Goal: Information Seeking & Learning: Learn about a topic

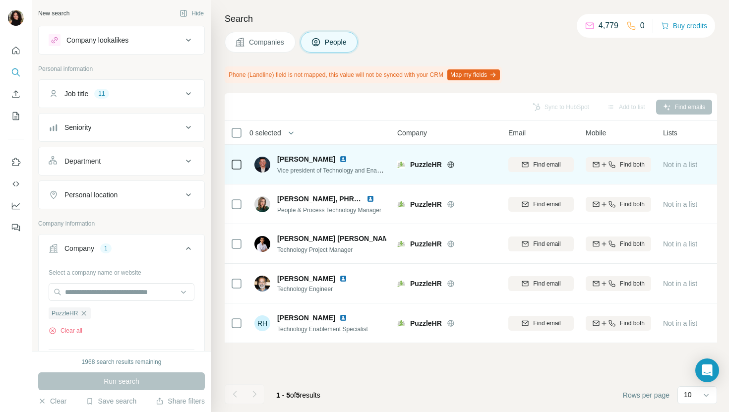
click at [339, 157] on img at bounding box center [343, 159] width 8 height 8
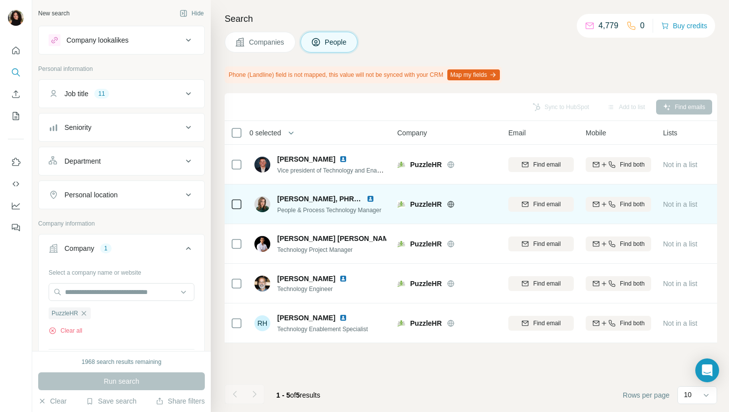
click at [370, 197] on img at bounding box center [370, 199] width 8 height 8
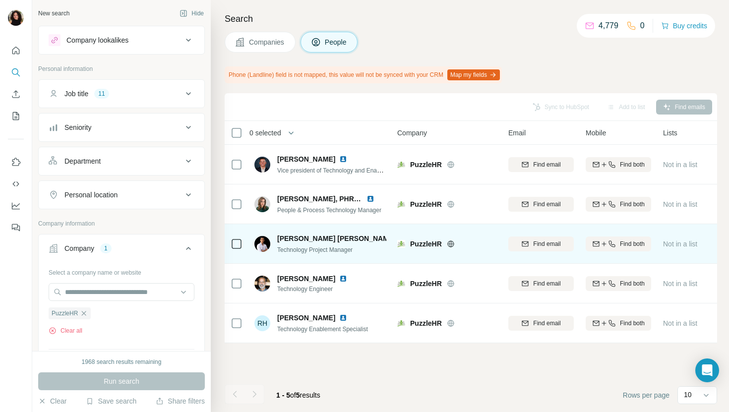
click at [400, 235] on img at bounding box center [404, 239] width 8 height 8
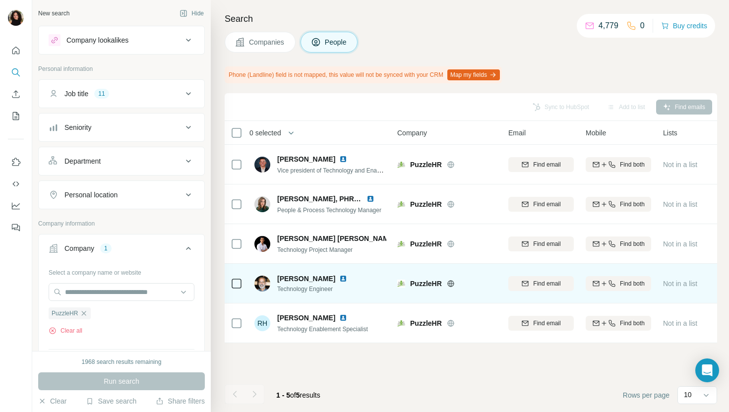
click at [339, 279] on img at bounding box center [343, 279] width 8 height 8
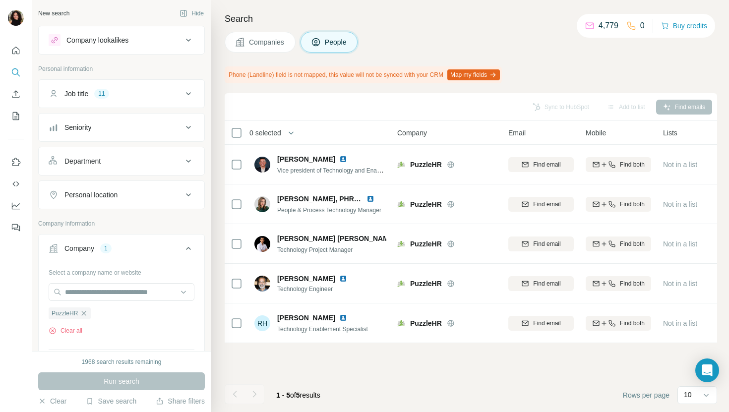
click at [263, 34] on button "Companies" at bounding box center [260, 42] width 71 height 21
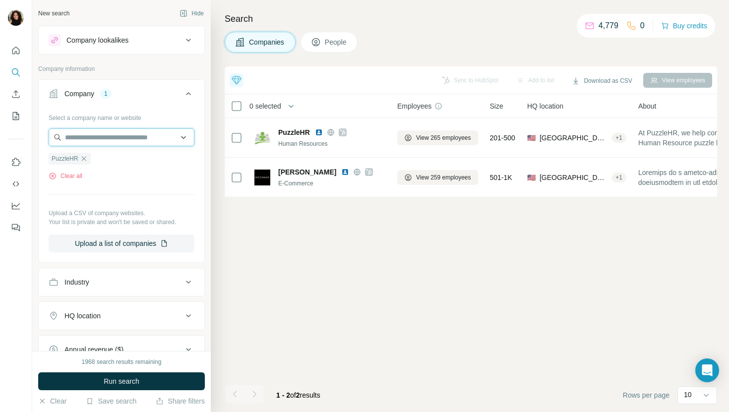
click at [135, 133] on input "text" at bounding box center [122, 137] width 146 height 18
paste input "**********"
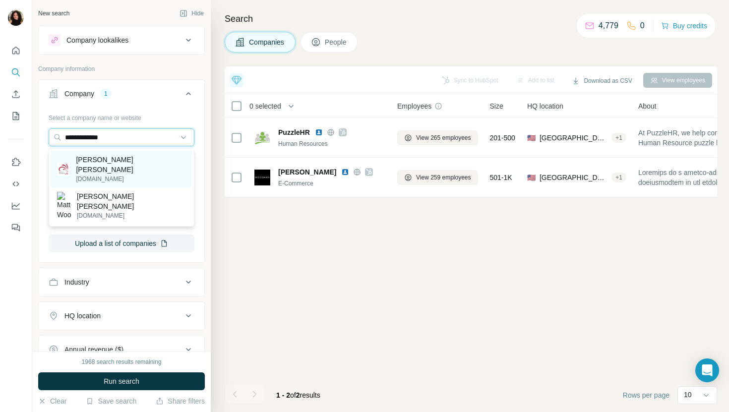
type input "**********"
click at [132, 157] on div "[PERSON_NAME] [PERSON_NAME] [DOMAIN_NAME]" at bounding box center [121, 169] width 141 height 37
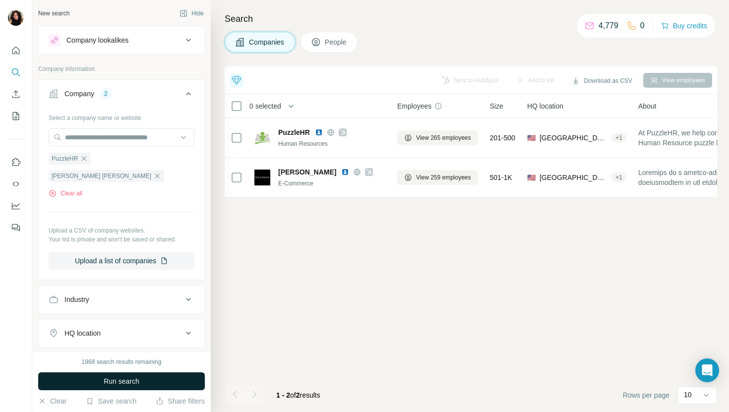
click at [139, 374] on button "Run search" at bounding box center [121, 381] width 167 height 18
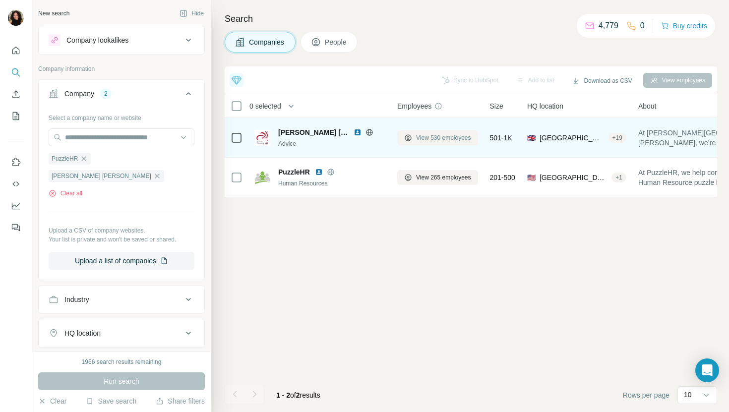
click at [456, 131] on button "View 530 employees" at bounding box center [437, 137] width 81 height 15
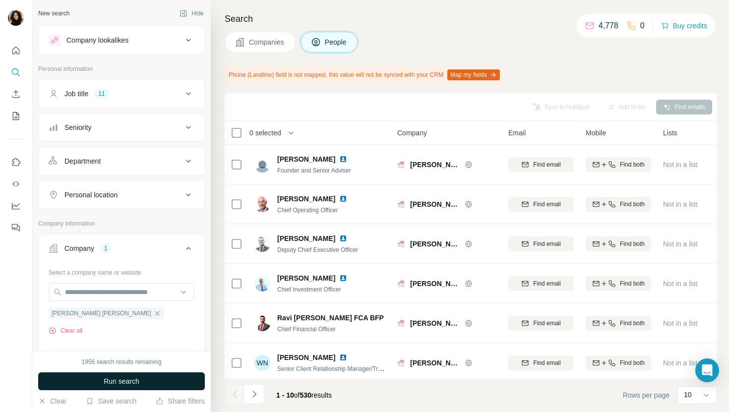
click at [161, 379] on button "Run search" at bounding box center [121, 381] width 167 height 18
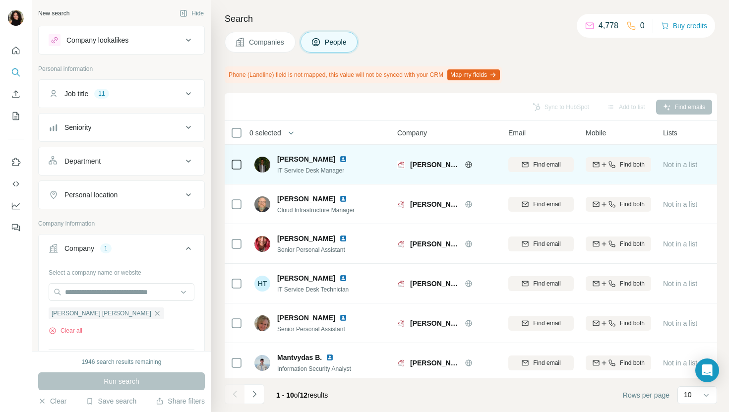
click at [342, 158] on img at bounding box center [343, 159] width 8 height 8
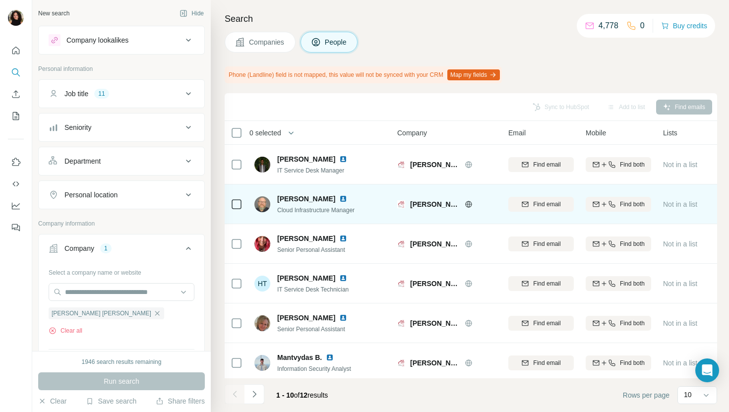
click at [339, 195] on img at bounding box center [343, 199] width 8 height 8
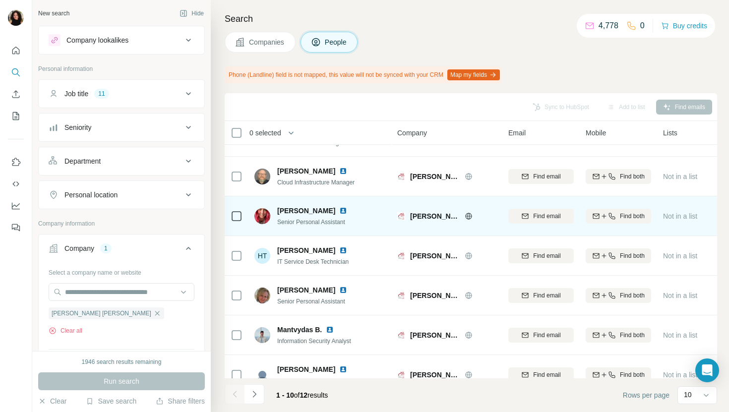
scroll to position [43, 0]
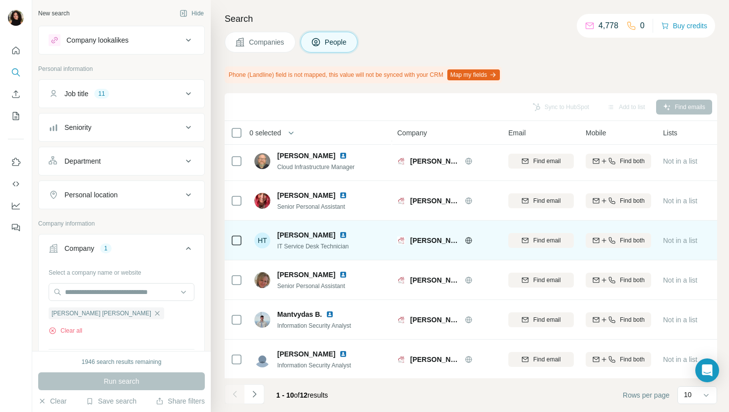
click at [339, 236] on img at bounding box center [343, 235] width 8 height 8
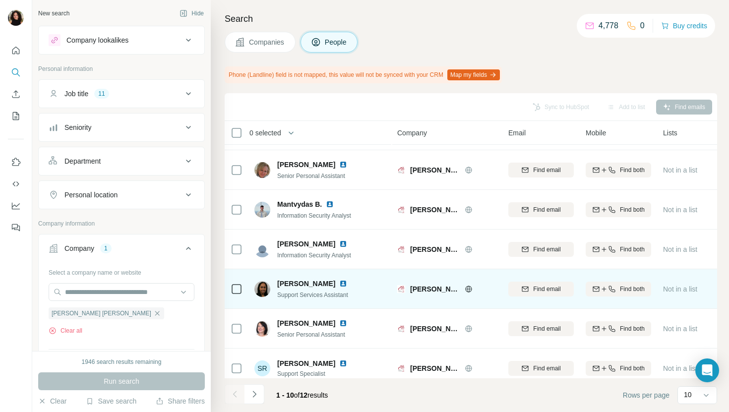
scroll to position [163, 0]
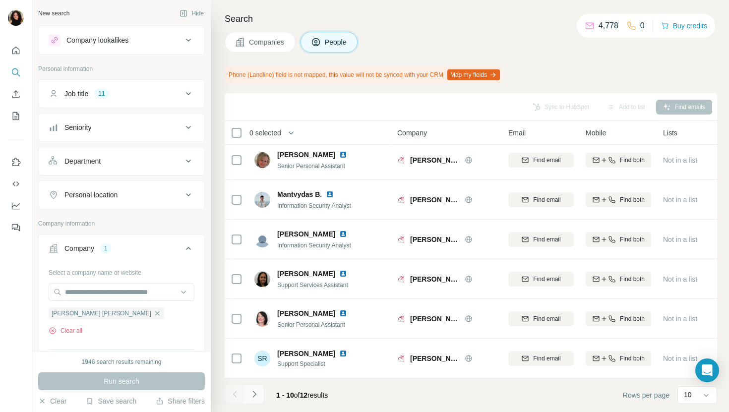
click at [255, 394] on icon "Navigate to next page" at bounding box center [253, 394] width 3 height 6
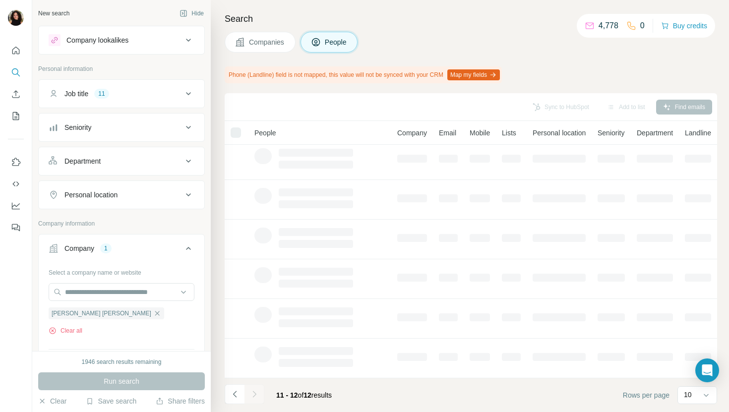
scroll to position [0, 0]
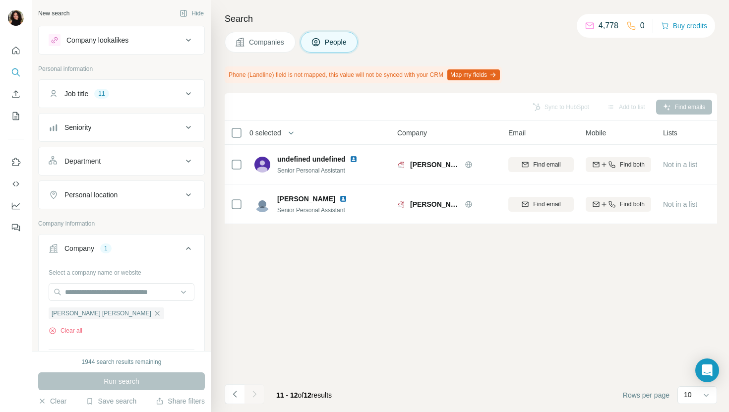
click at [258, 32] on button "Companies" at bounding box center [260, 42] width 71 height 21
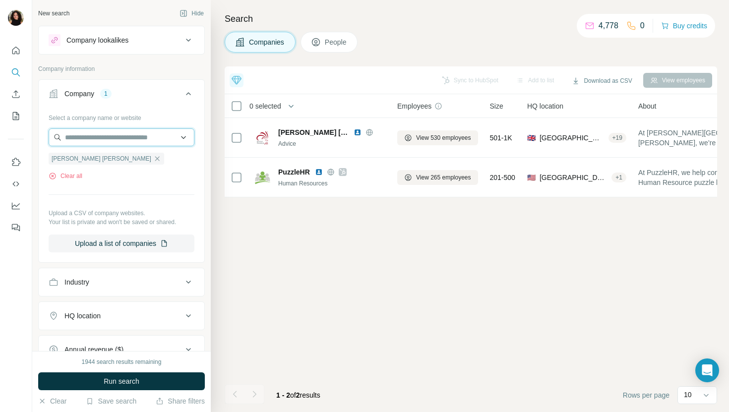
click at [131, 137] on input "text" at bounding box center [122, 137] width 146 height 18
paste input "**********"
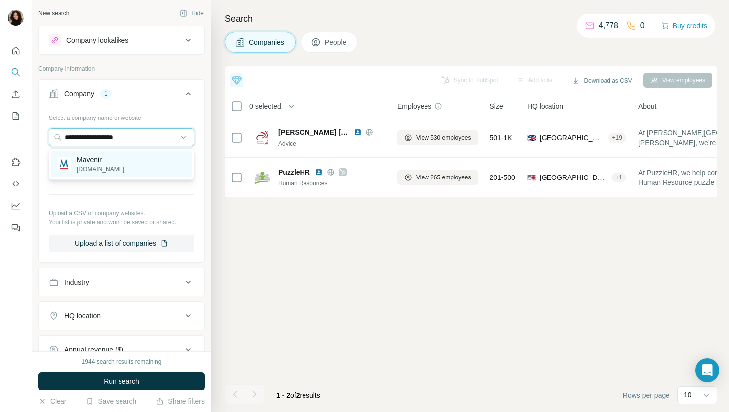
type input "**********"
click at [133, 158] on div "Mavenir [DOMAIN_NAME]" at bounding box center [121, 164] width 141 height 27
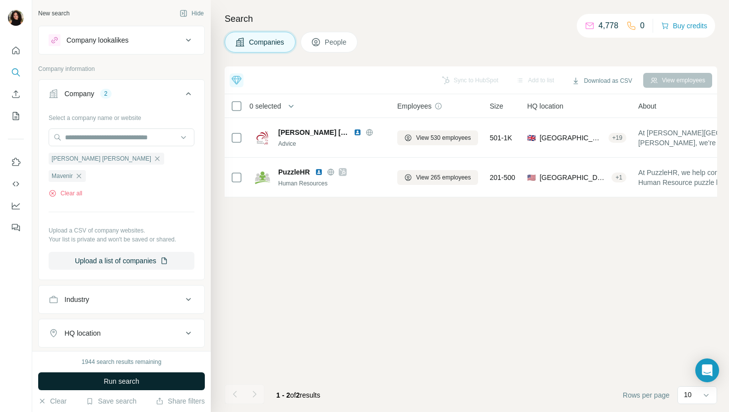
click at [93, 382] on button "Run search" at bounding box center [121, 381] width 167 height 18
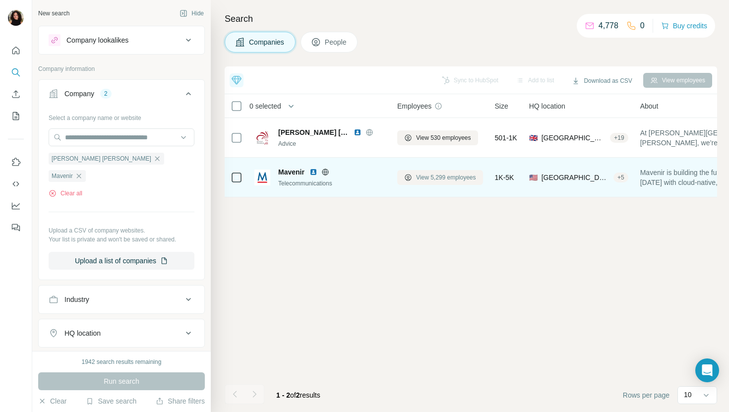
click at [424, 181] on span "View 5,299 employees" at bounding box center [446, 177] width 60 height 9
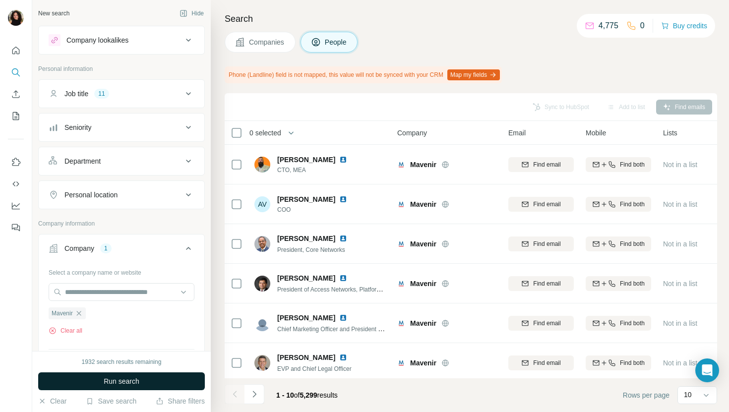
click at [152, 382] on button "Run search" at bounding box center [121, 381] width 167 height 18
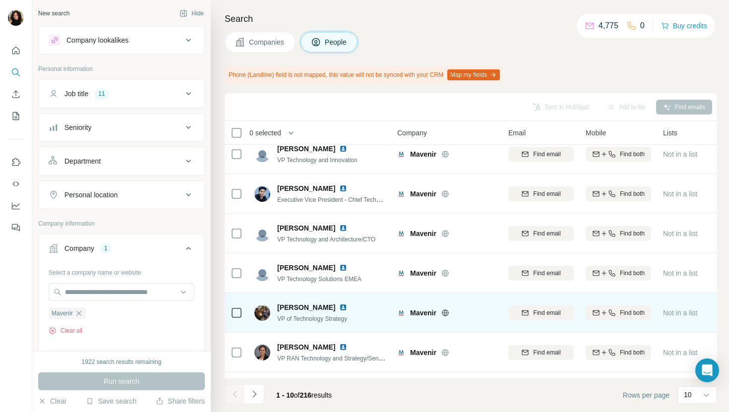
scroll to position [163, 0]
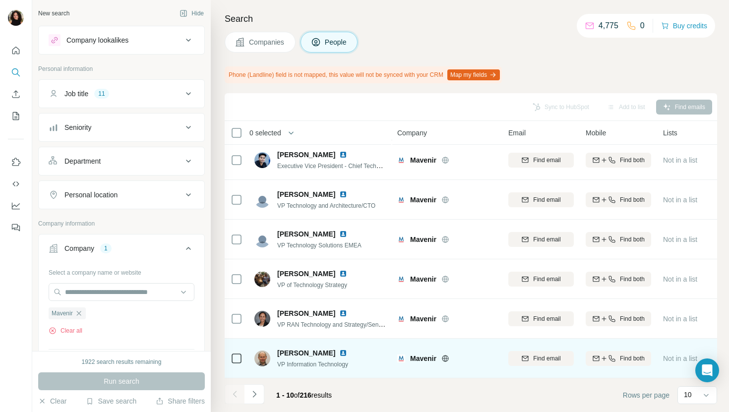
click at [342, 353] on img at bounding box center [343, 353] width 8 height 8
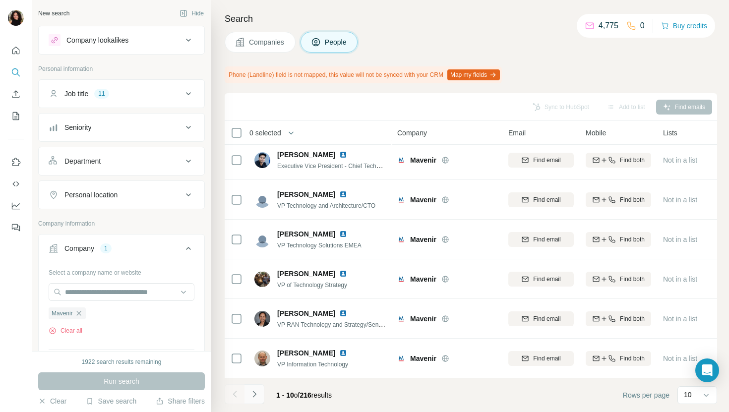
click at [258, 392] on icon "Navigate to next page" at bounding box center [254, 394] width 10 height 10
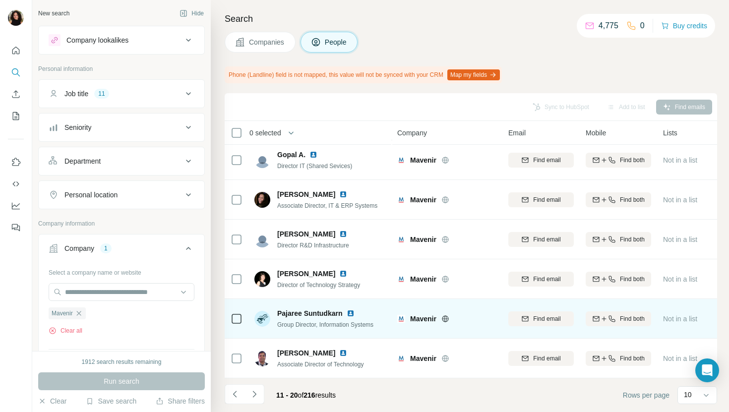
click at [350, 312] on img at bounding box center [351, 313] width 8 height 8
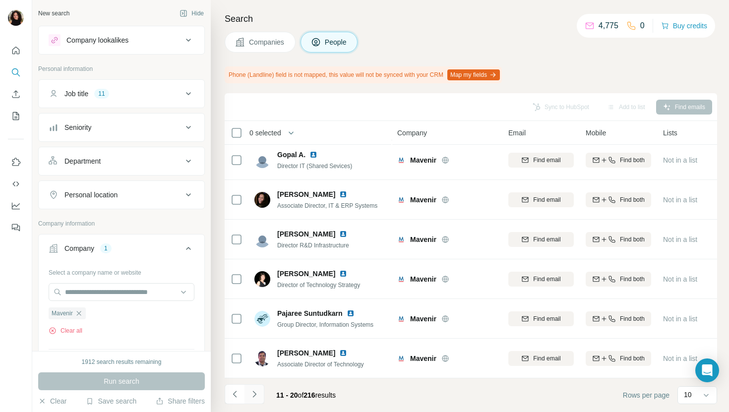
click at [251, 393] on icon "Navigate to next page" at bounding box center [254, 394] width 10 height 10
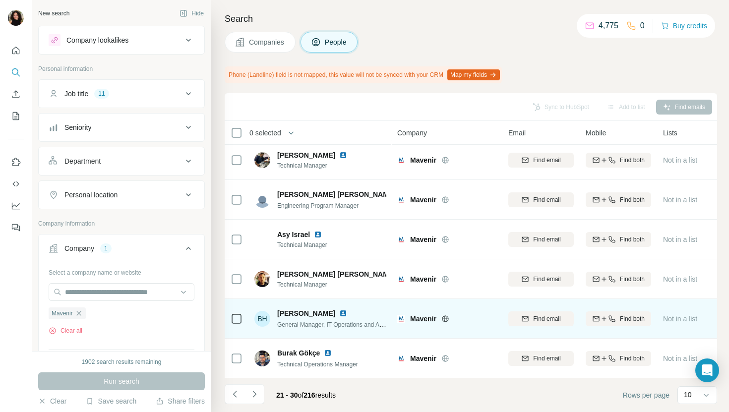
click at [339, 313] on img at bounding box center [343, 313] width 8 height 8
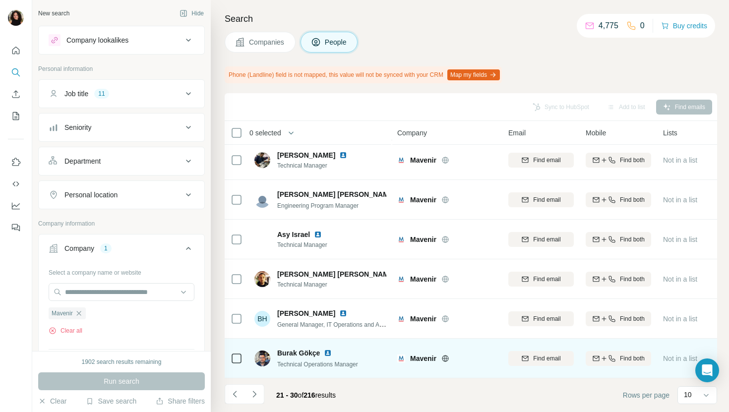
click at [327, 351] on img at bounding box center [328, 353] width 8 height 8
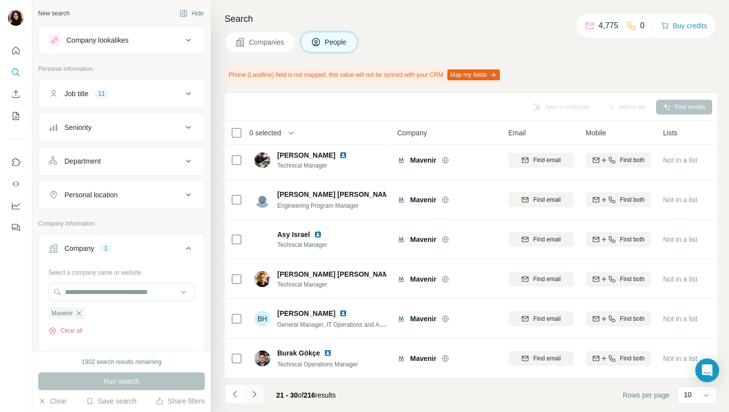
click at [247, 389] on button "Navigate to next page" at bounding box center [254, 394] width 20 height 20
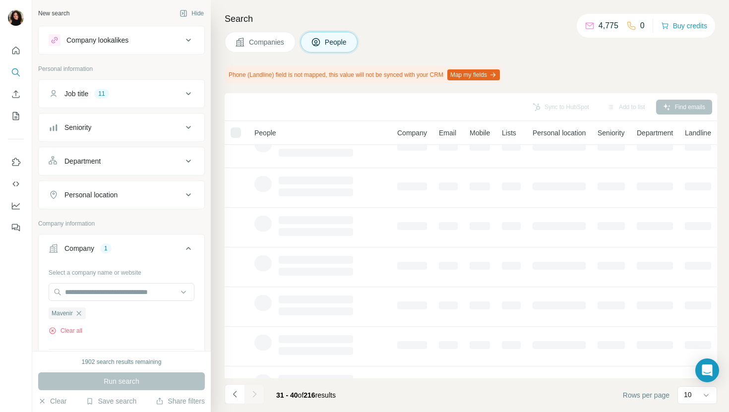
scroll to position [0, 0]
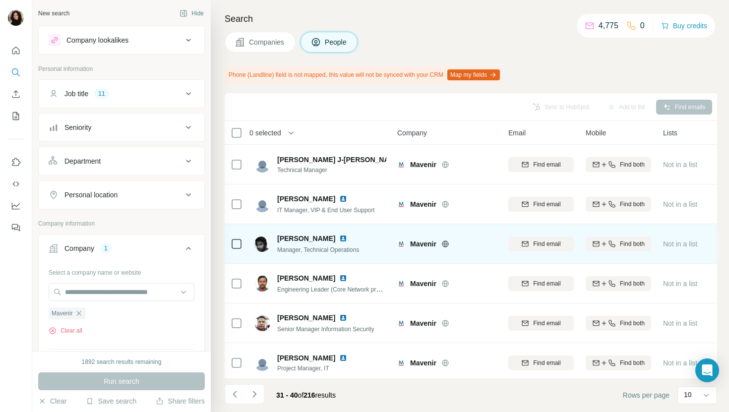
click at [343, 241] on img at bounding box center [343, 239] width 8 height 8
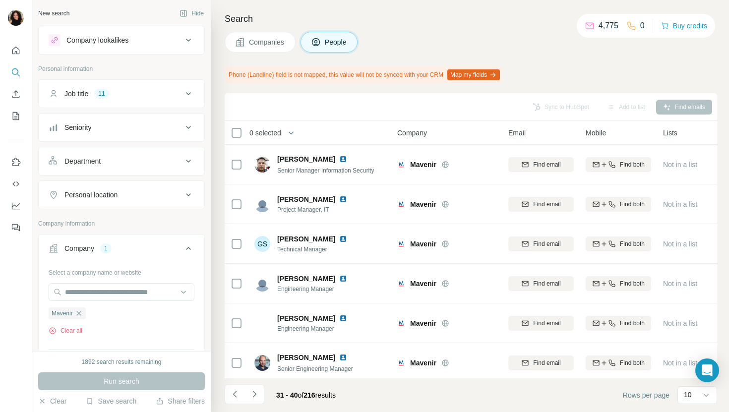
scroll to position [163, 0]
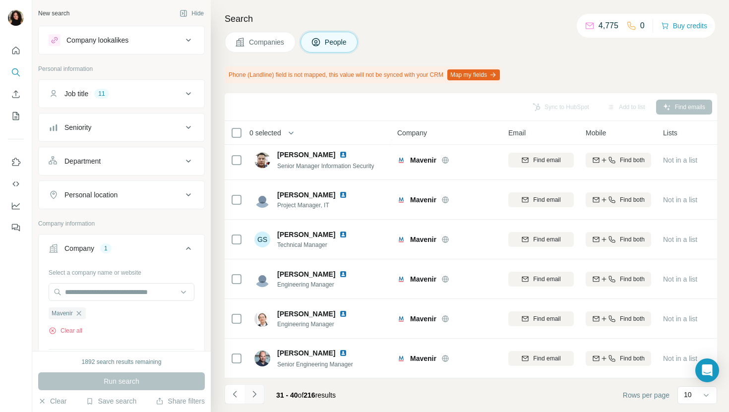
click at [252, 395] on icon "Navigate to next page" at bounding box center [254, 394] width 10 height 10
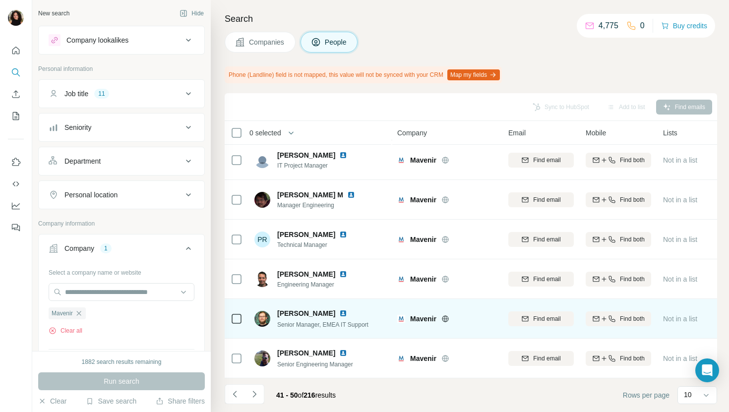
click at [339, 314] on img at bounding box center [343, 313] width 8 height 8
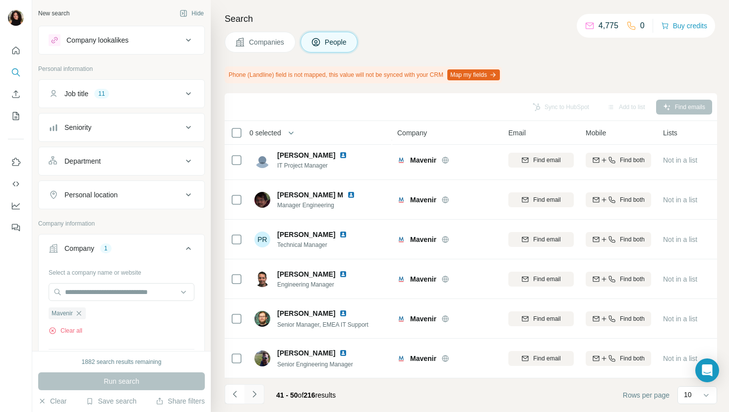
click at [253, 387] on button "Navigate to next page" at bounding box center [254, 394] width 20 height 20
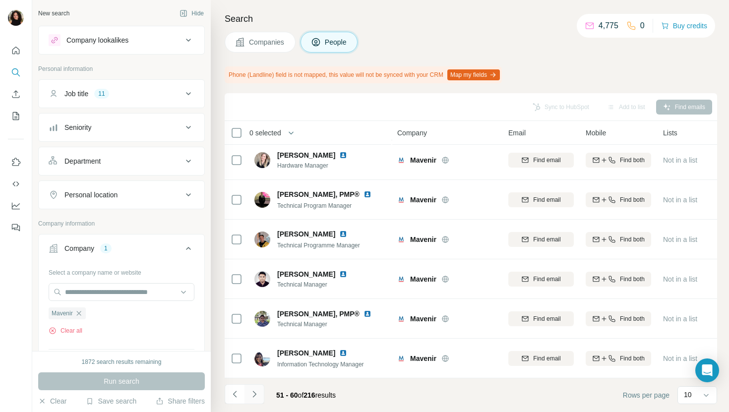
click at [257, 394] on icon "Navigate to next page" at bounding box center [254, 394] width 10 height 10
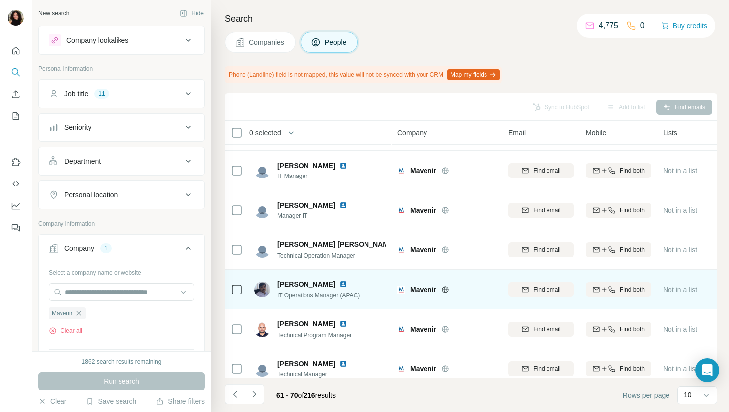
scroll to position [0, 0]
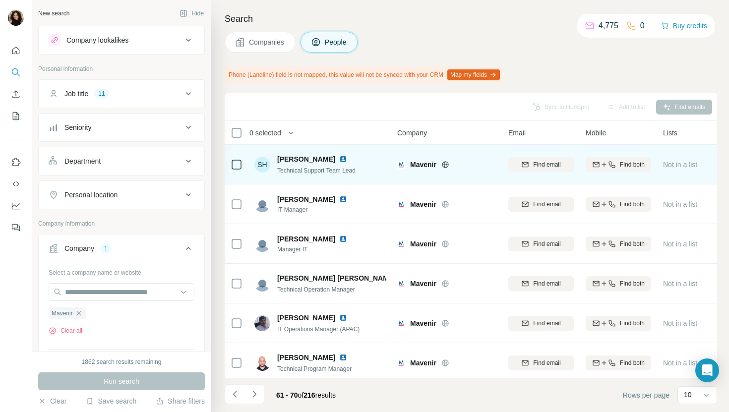
click at [339, 159] on img at bounding box center [343, 159] width 8 height 8
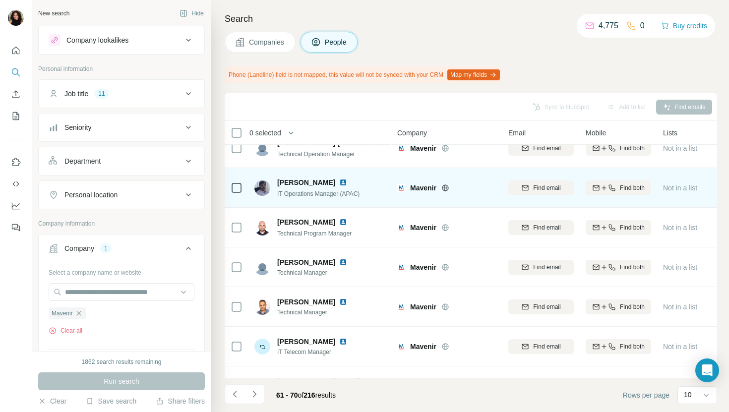
scroll to position [163, 0]
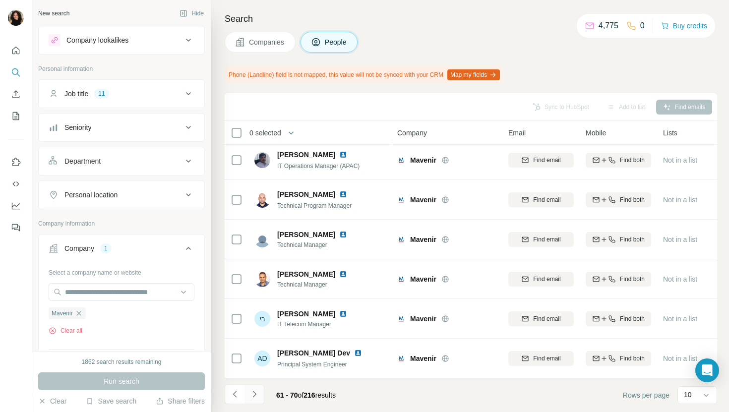
click at [259, 394] on button "Navigate to next page" at bounding box center [254, 394] width 20 height 20
click at [255, 398] on icon "Navigate to next page" at bounding box center [254, 394] width 10 height 10
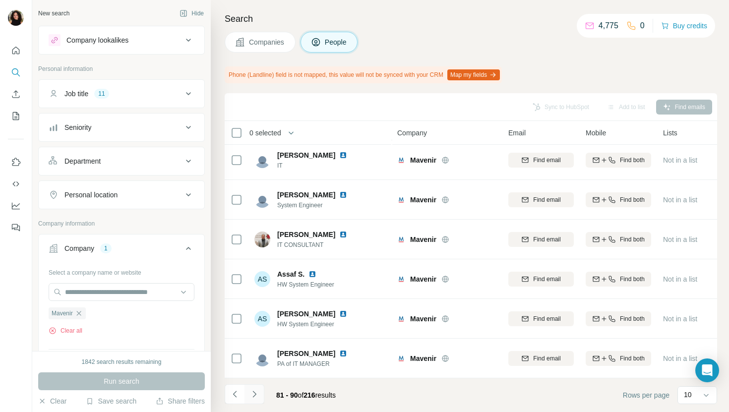
click at [257, 394] on icon "Navigate to next page" at bounding box center [254, 394] width 10 height 10
click at [261, 44] on span "Companies" at bounding box center [267, 42] width 36 height 10
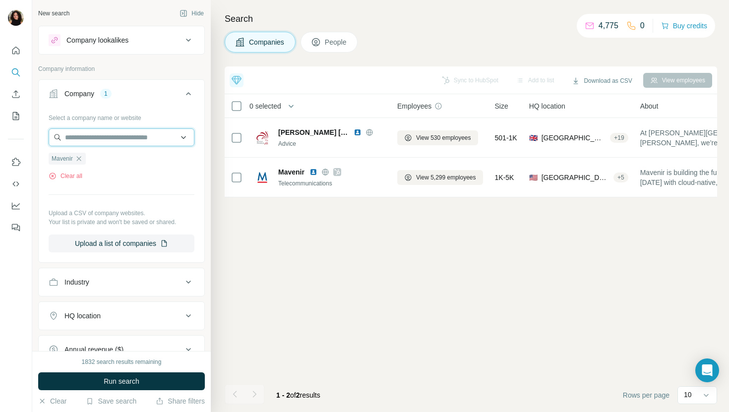
click at [94, 141] on input "text" at bounding box center [122, 137] width 146 height 18
paste input "**********"
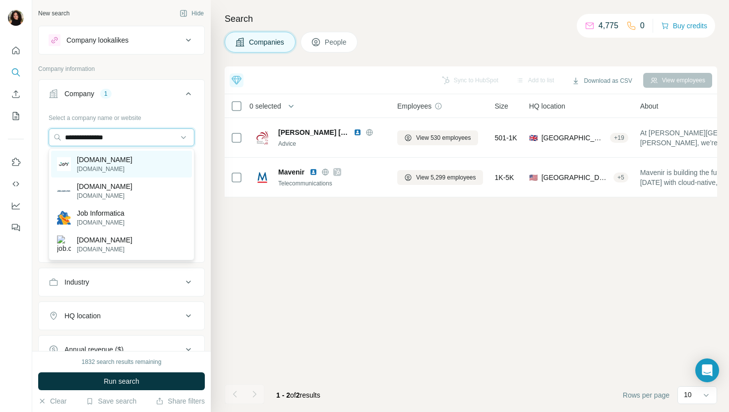
type input "**********"
click at [147, 164] on div "[DOMAIN_NAME] [DOMAIN_NAME]" at bounding box center [121, 164] width 141 height 27
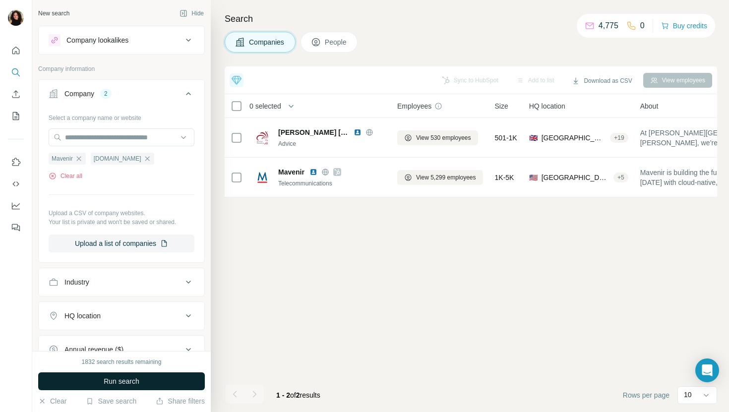
click at [101, 380] on button "Run search" at bounding box center [121, 381] width 167 height 18
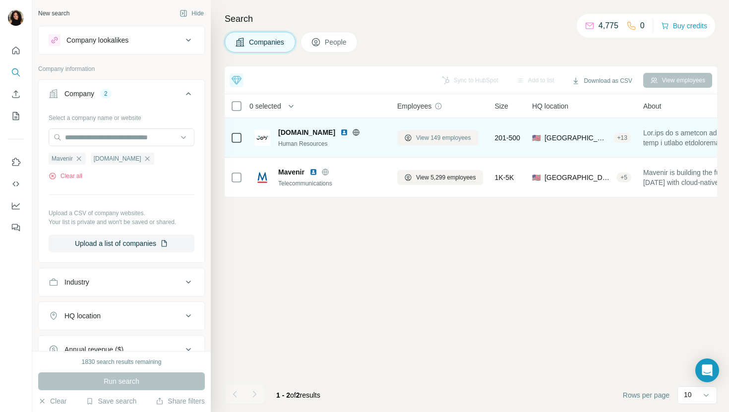
click at [431, 142] on button "View 149 employees" at bounding box center [437, 137] width 81 height 15
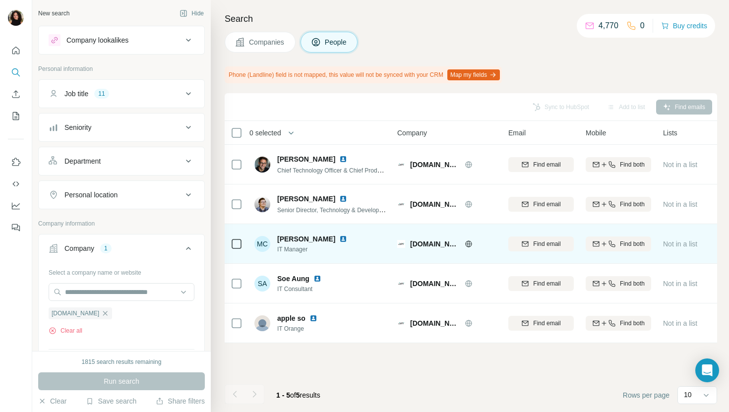
click at [347, 239] on img at bounding box center [343, 239] width 8 height 8
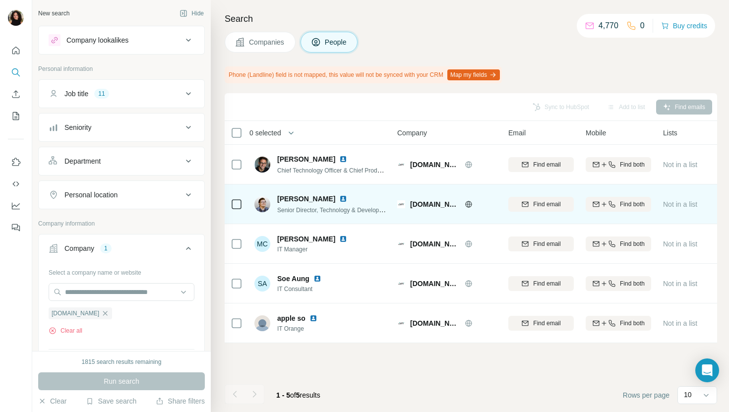
click at [339, 197] on img at bounding box center [343, 199] width 8 height 8
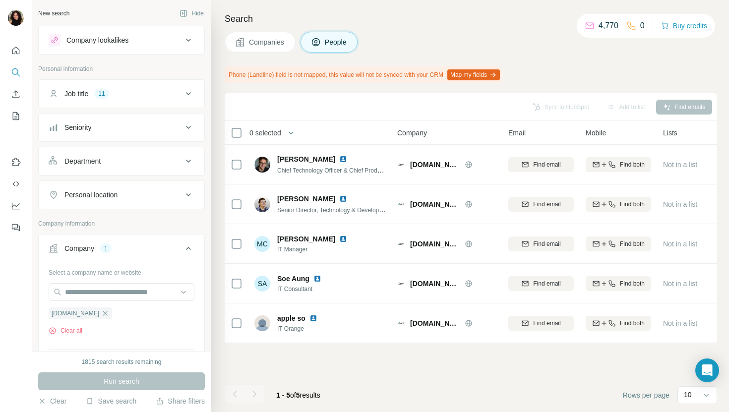
click at [270, 31] on div "Search Companies People Phone (Landline) field is not mapped, this value will n…" at bounding box center [470, 206] width 518 height 412
click at [264, 39] on span "Companies" at bounding box center [267, 42] width 36 height 10
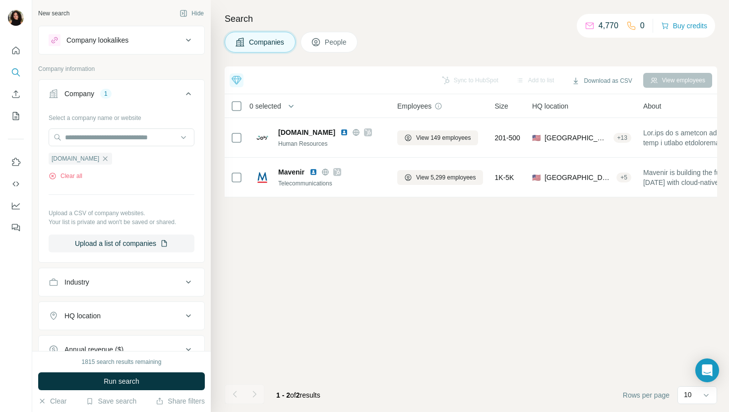
click at [97, 147] on div at bounding box center [122, 138] width 146 height 20
click at [97, 143] on input "text" at bounding box center [122, 137] width 146 height 18
paste input "**********"
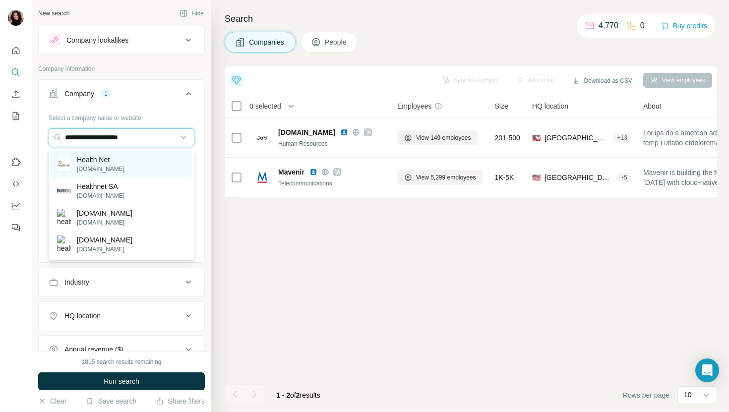
type input "**********"
click at [151, 159] on div "Health Net [DOMAIN_NAME]" at bounding box center [121, 164] width 141 height 27
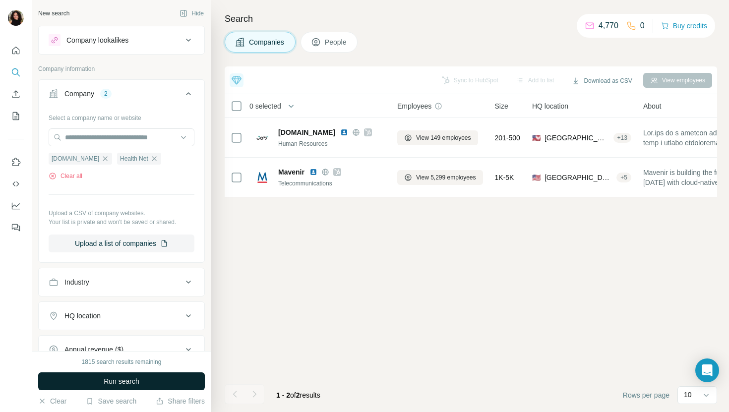
click at [111, 377] on span "Run search" at bounding box center [122, 381] width 36 height 10
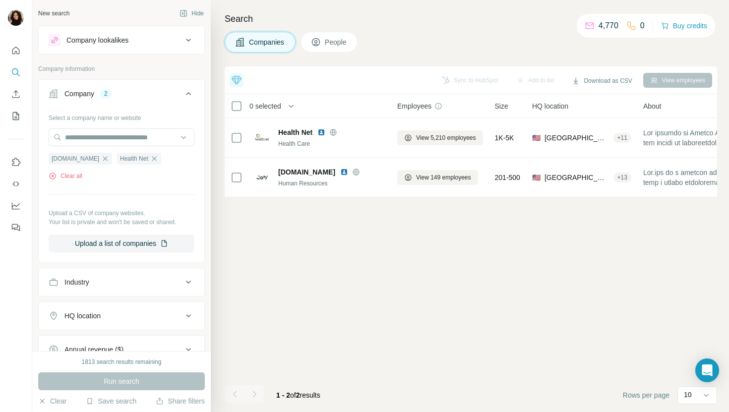
click at [455, 140] on span "View 5,210 employees" at bounding box center [446, 137] width 60 height 9
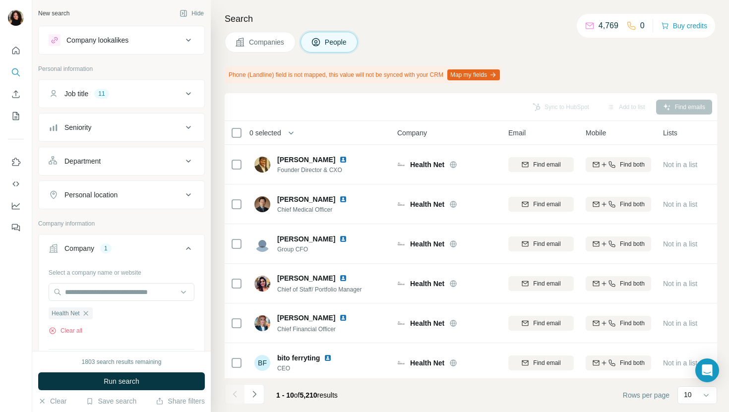
click at [132, 382] on span "Run search" at bounding box center [122, 381] width 36 height 10
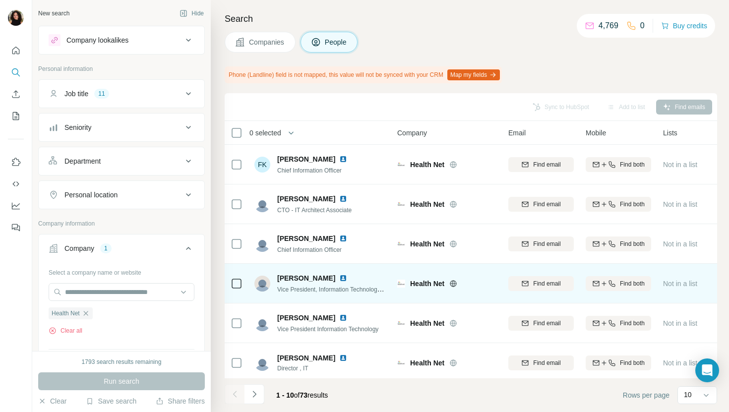
click at [339, 278] on img at bounding box center [343, 278] width 8 height 8
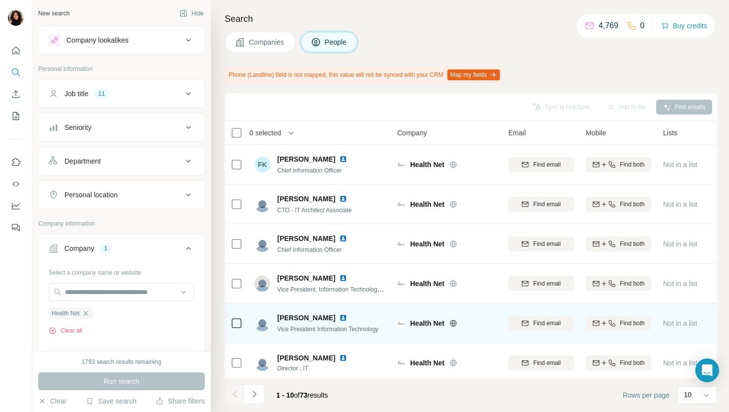
click at [339, 316] on img at bounding box center [343, 318] width 8 height 8
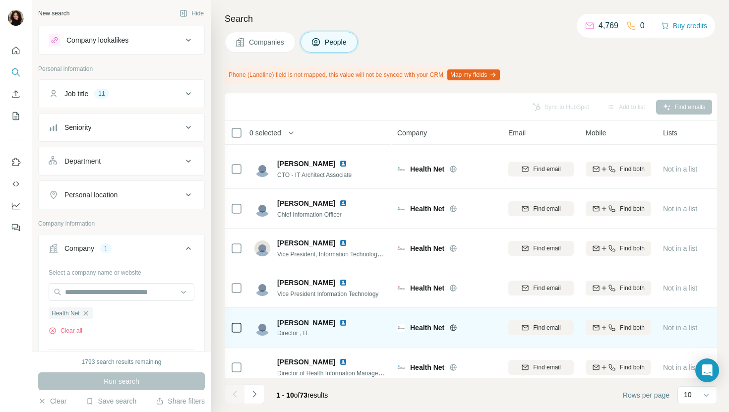
scroll to position [63, 0]
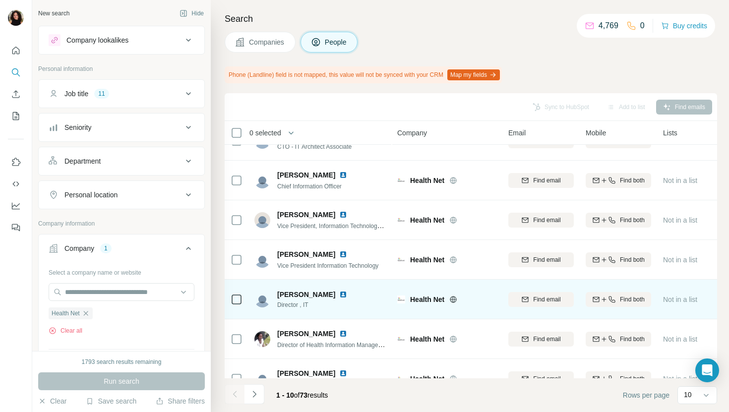
click at [339, 295] on img at bounding box center [343, 295] width 8 height 8
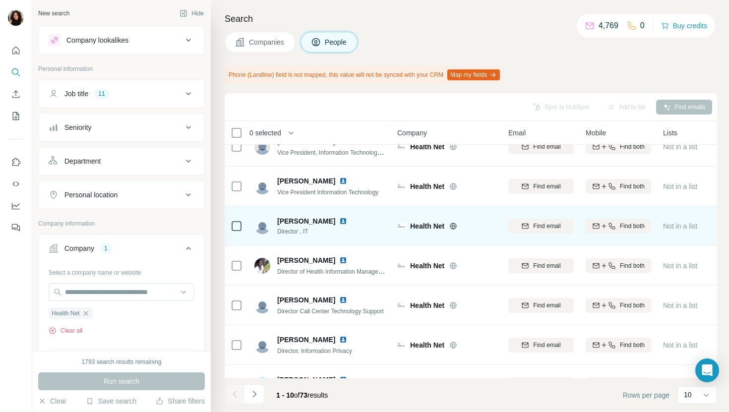
scroll to position [163, 0]
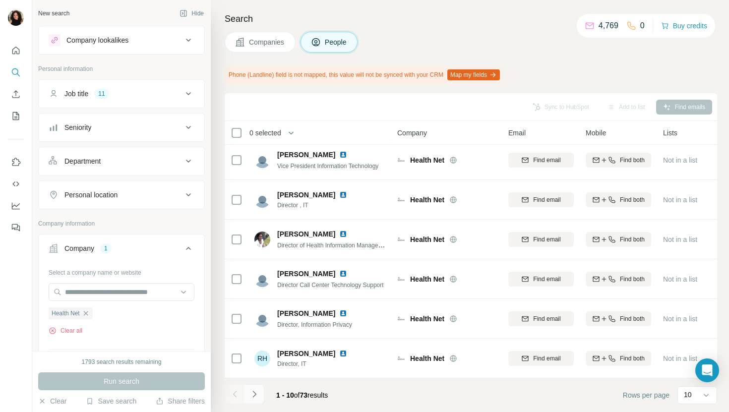
click at [257, 399] on button "Navigate to next page" at bounding box center [254, 394] width 20 height 20
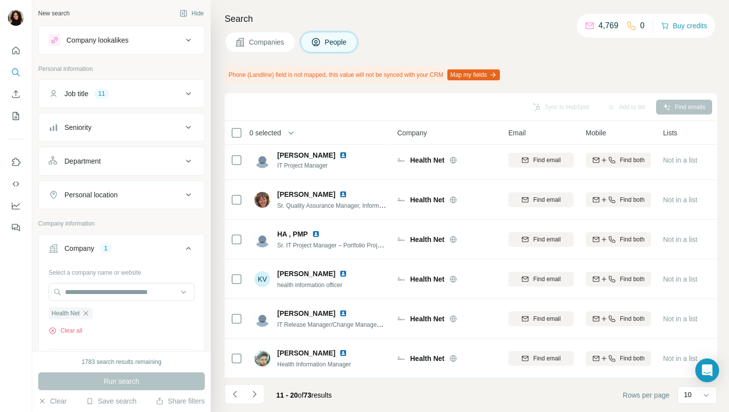
scroll to position [0, 0]
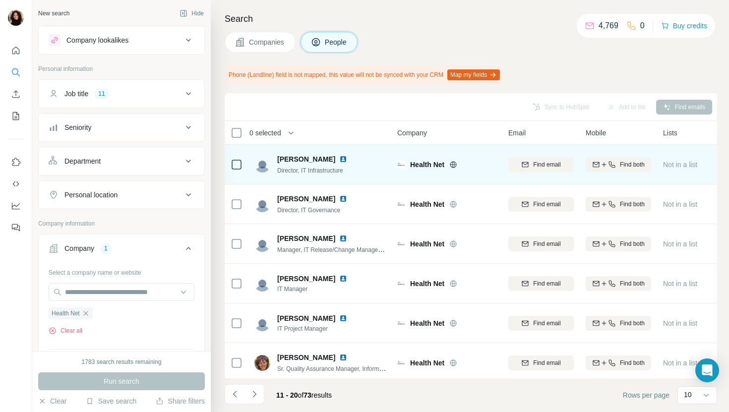
click at [339, 157] on img at bounding box center [343, 159] width 8 height 8
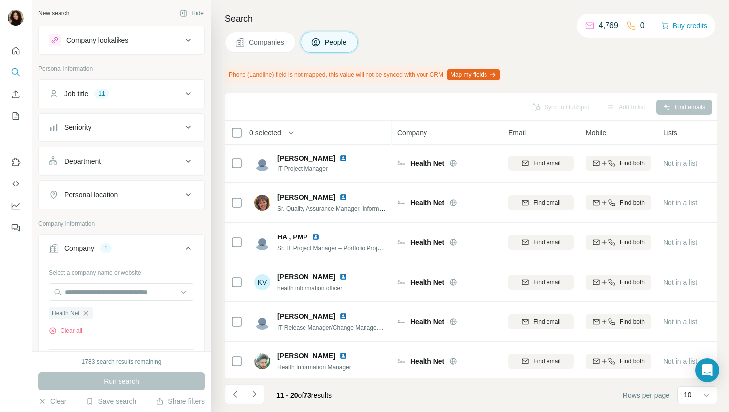
scroll to position [163, 0]
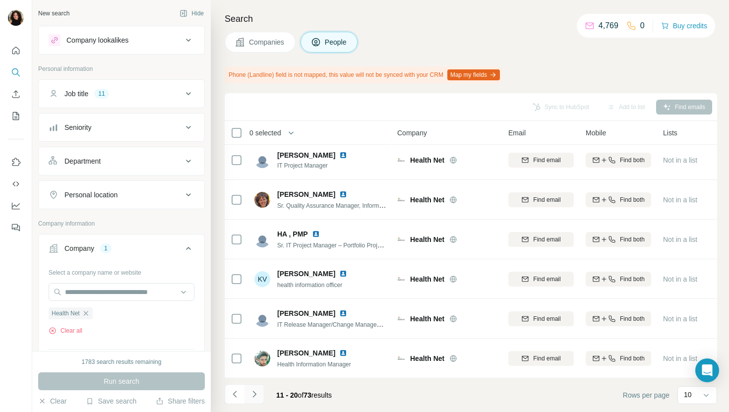
click at [255, 396] on icon "Navigate to next page" at bounding box center [254, 394] width 10 height 10
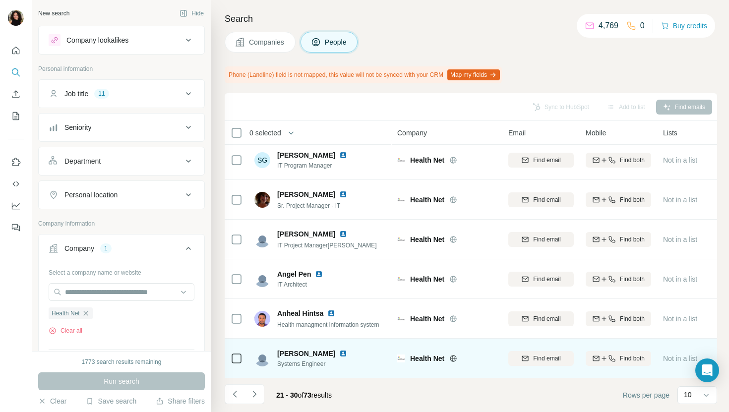
click at [340, 354] on img at bounding box center [343, 354] width 8 height 8
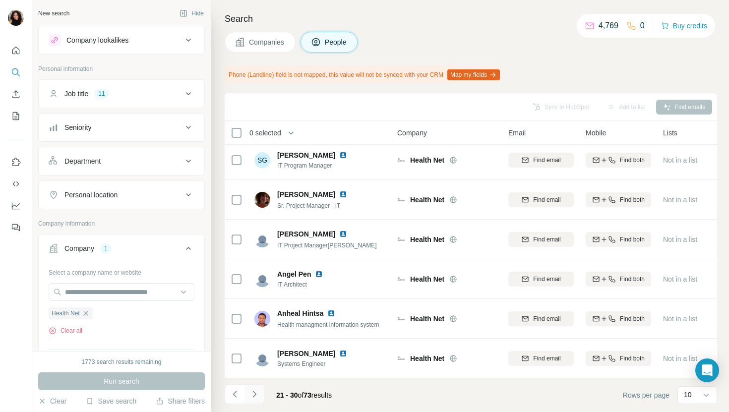
click at [251, 402] on button "Navigate to next page" at bounding box center [254, 394] width 20 height 20
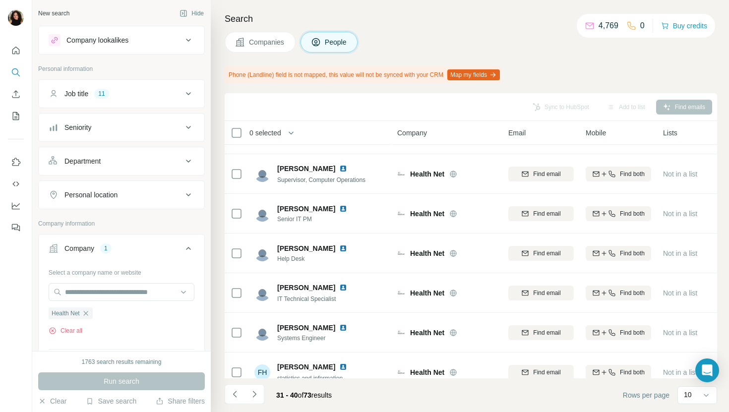
scroll to position [0, 0]
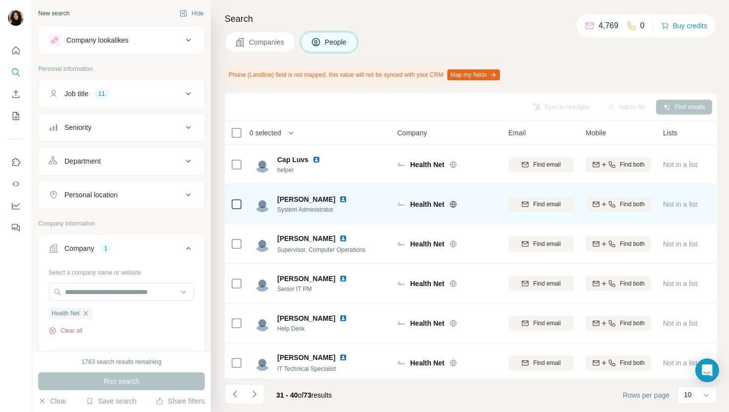
click at [339, 199] on img at bounding box center [343, 199] width 8 height 8
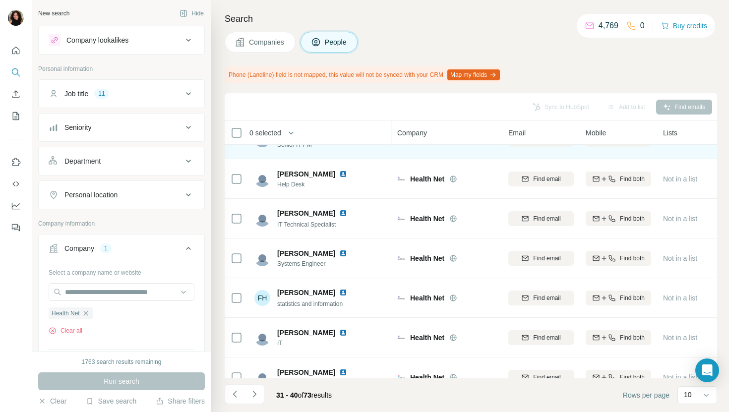
scroll to position [163, 0]
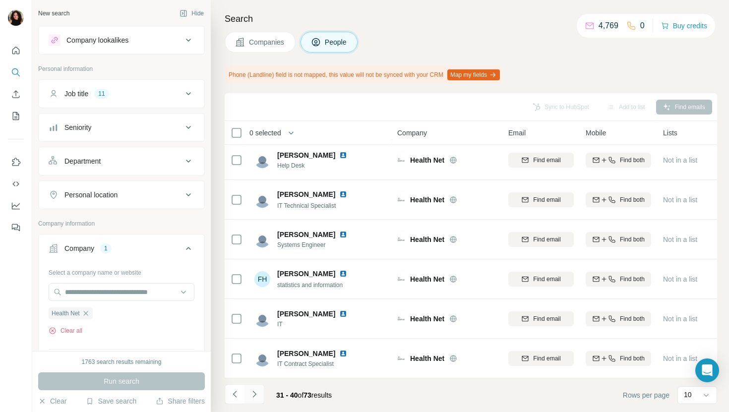
click at [255, 398] on icon "Navigate to next page" at bounding box center [254, 394] width 10 height 10
click at [251, 395] on icon "Navigate to next page" at bounding box center [254, 394] width 10 height 10
click at [258, 391] on icon "Navigate to next page" at bounding box center [254, 394] width 10 height 10
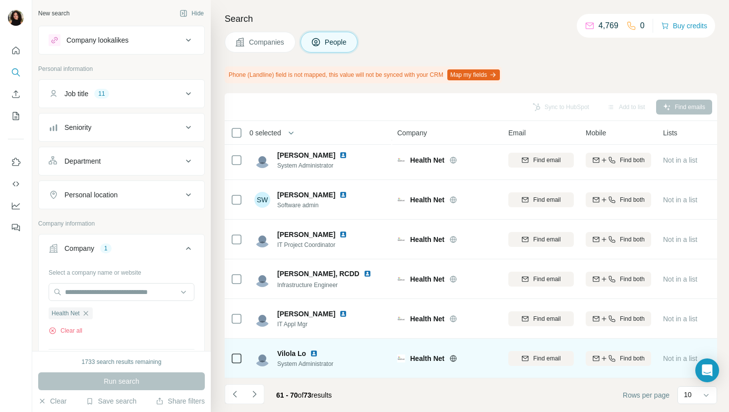
click at [316, 351] on img at bounding box center [314, 354] width 8 height 8
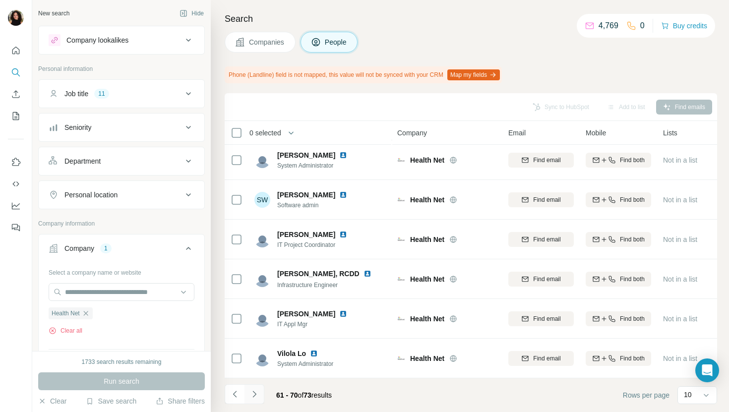
click at [253, 392] on icon "Navigate to next page" at bounding box center [253, 394] width 3 height 6
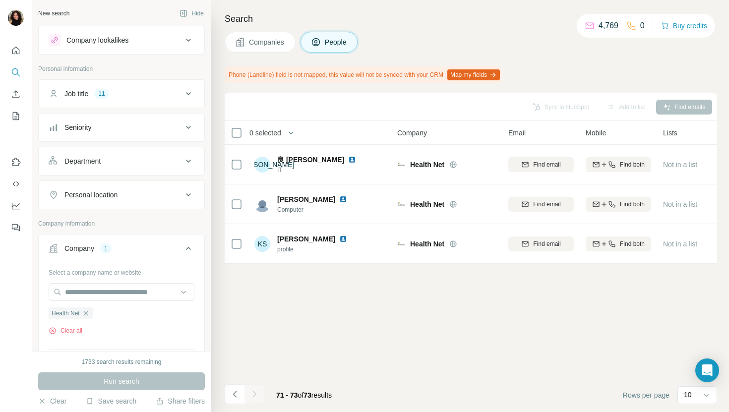
scroll to position [0, 0]
click at [243, 36] on button "Companies" at bounding box center [260, 42] width 71 height 21
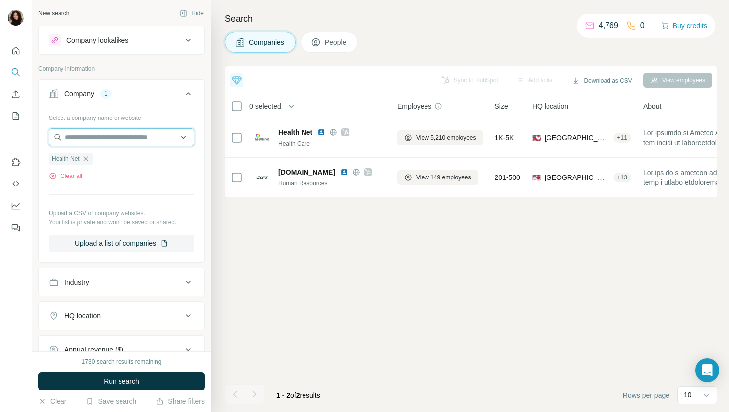
click at [117, 141] on input "text" at bounding box center [122, 137] width 146 height 18
paste input "**********"
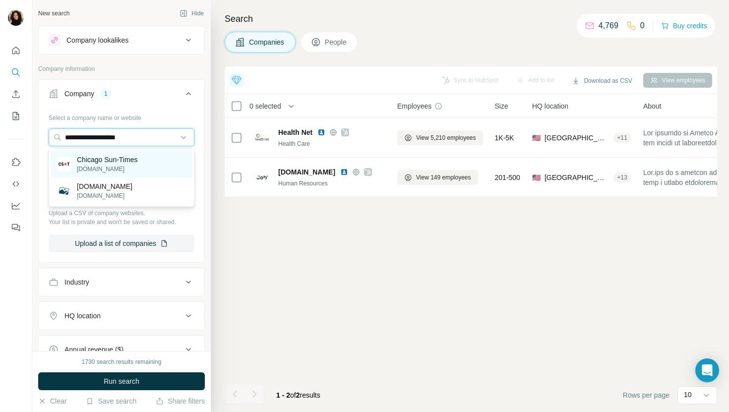
type input "**********"
click at [170, 161] on div "Chicago Sun-Times [DOMAIN_NAME]" at bounding box center [121, 164] width 141 height 27
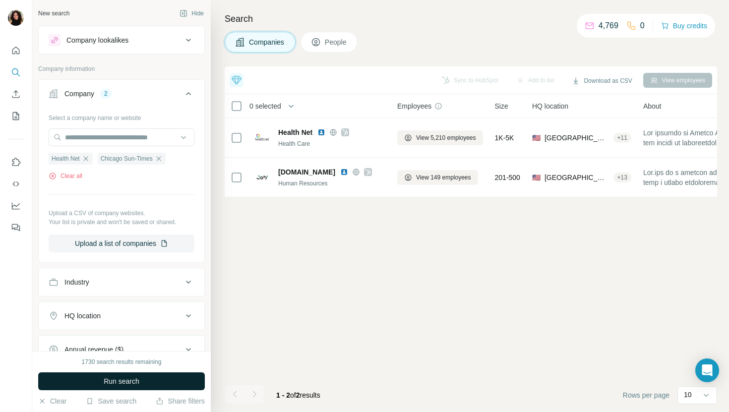
click at [116, 377] on span "Run search" at bounding box center [122, 381] width 36 height 10
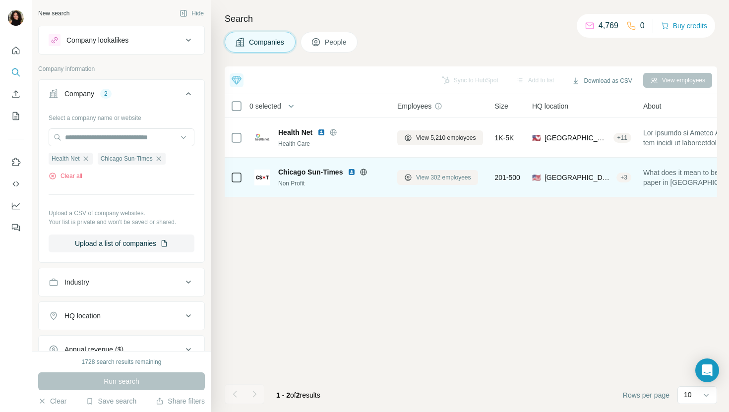
click at [427, 180] on span "View 302 employees" at bounding box center [443, 177] width 55 height 9
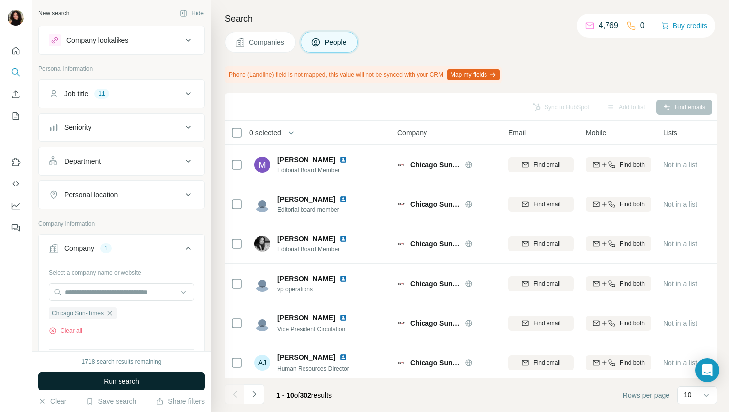
click at [147, 385] on button "Run search" at bounding box center [121, 381] width 167 height 18
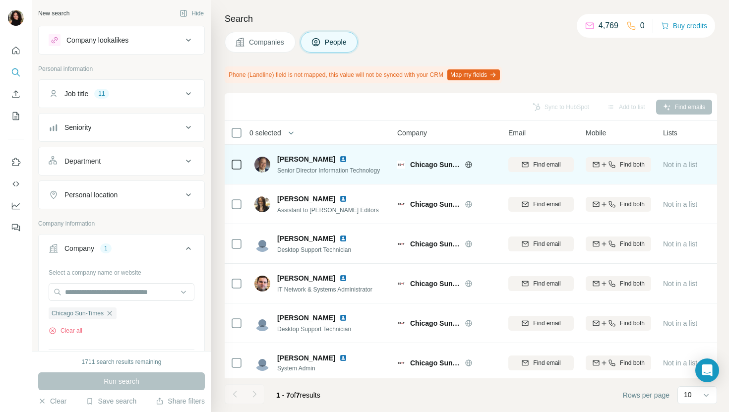
click at [339, 160] on img at bounding box center [343, 159] width 8 height 8
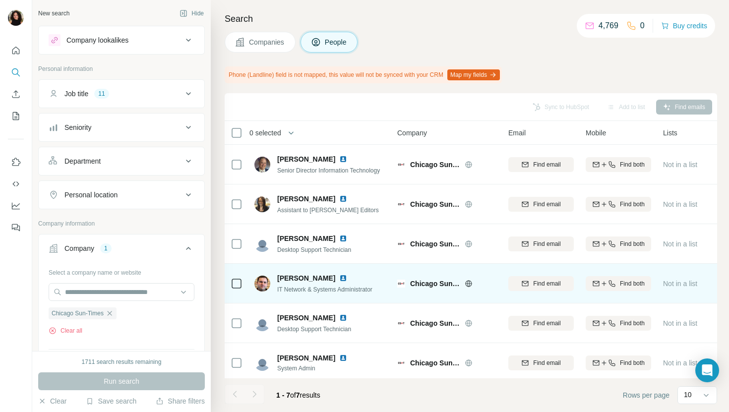
scroll to position [12, 0]
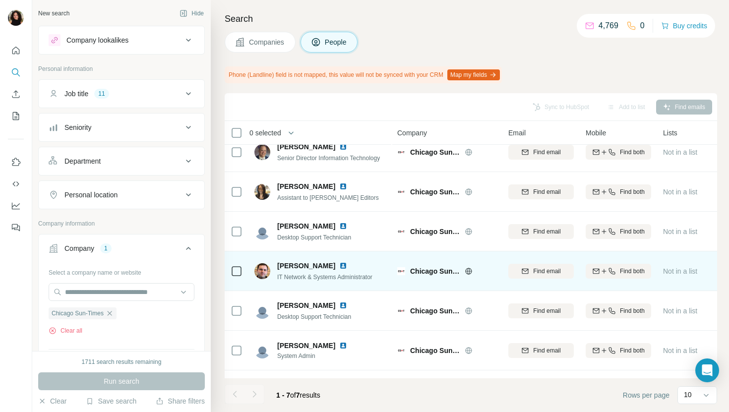
click at [339, 263] on img at bounding box center [343, 266] width 8 height 8
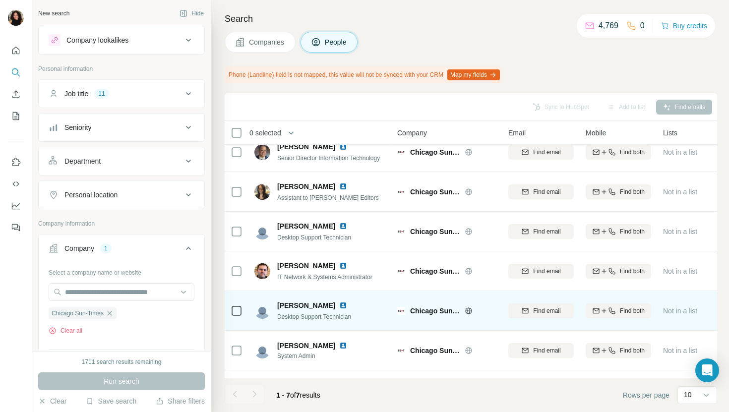
scroll to position [44, 0]
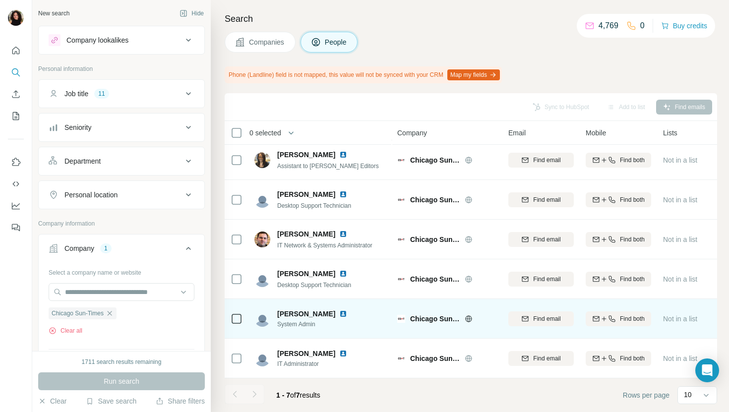
click at [342, 313] on img at bounding box center [343, 314] width 8 height 8
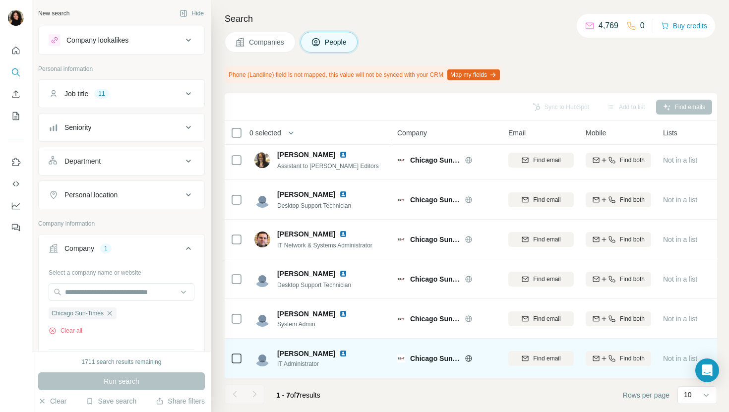
click at [339, 354] on img at bounding box center [343, 354] width 8 height 8
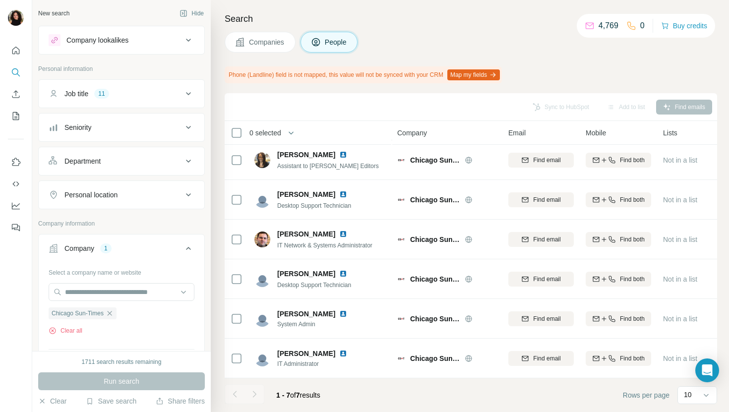
click at [270, 37] on span "Companies" at bounding box center [267, 42] width 36 height 10
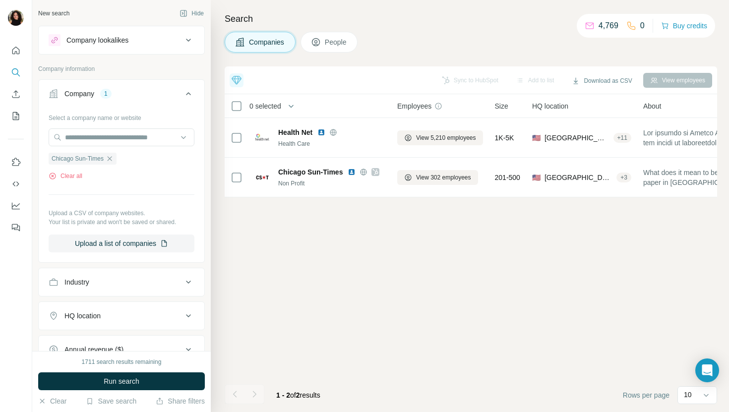
scroll to position [0, 0]
click at [88, 140] on input "text" at bounding box center [122, 137] width 146 height 18
paste input "**********"
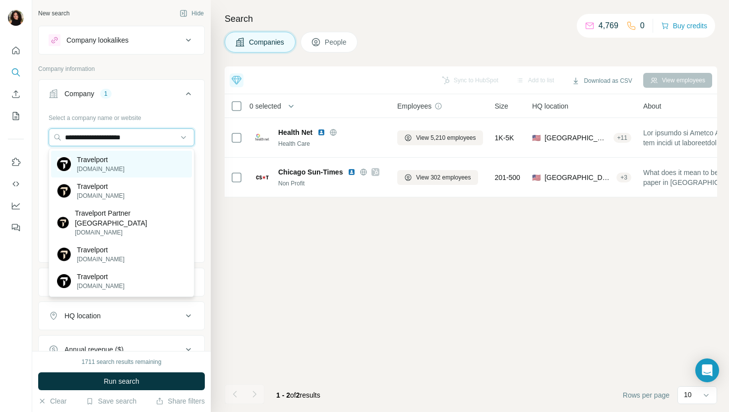
type input "**********"
click at [161, 163] on div "Travelport [DOMAIN_NAME]" at bounding box center [121, 164] width 141 height 27
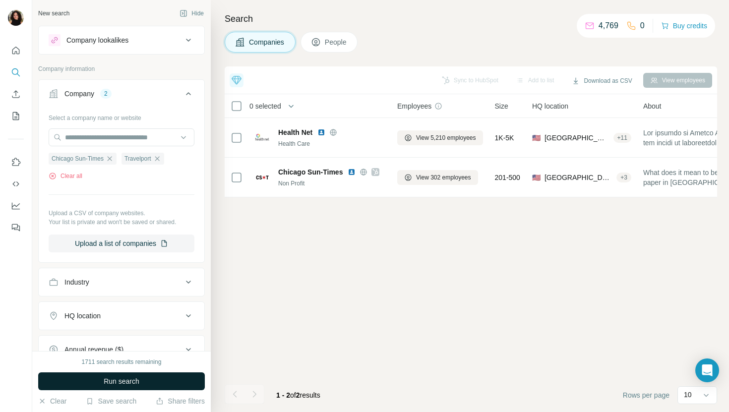
click at [119, 386] on button "Run search" at bounding box center [121, 381] width 167 height 18
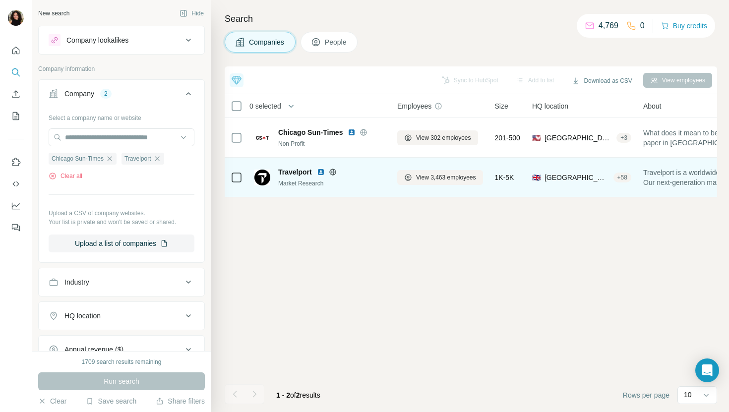
click at [452, 185] on div "View 3,463 employees" at bounding box center [440, 177] width 86 height 27
click at [449, 184] on button "View 3,463 employees" at bounding box center [440, 177] width 86 height 15
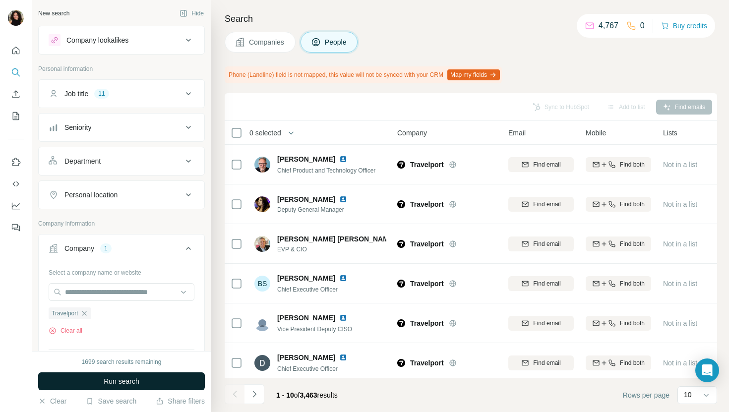
click at [158, 380] on button "Run search" at bounding box center [121, 381] width 167 height 18
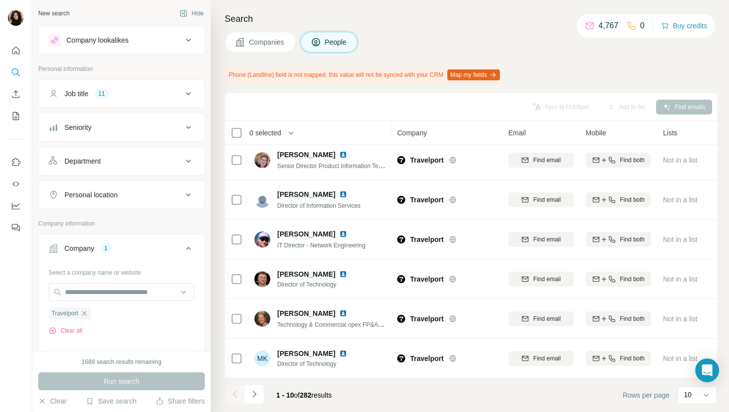
scroll to position [163, 0]
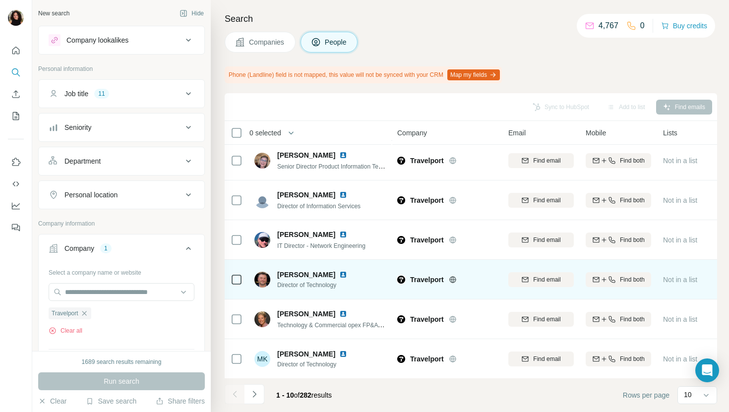
click at [341, 272] on img at bounding box center [343, 275] width 8 height 8
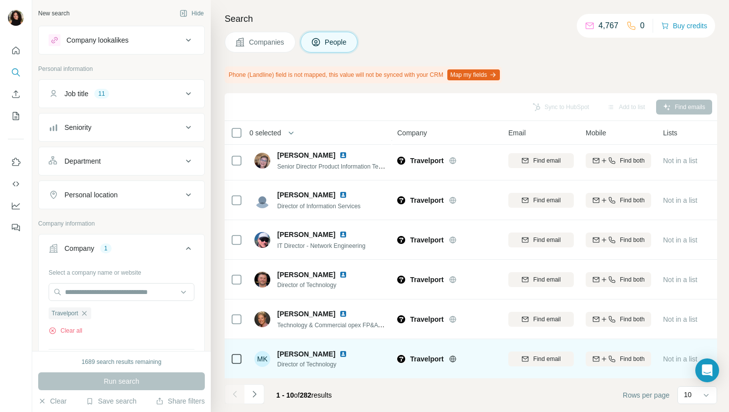
click at [339, 355] on img at bounding box center [343, 354] width 8 height 8
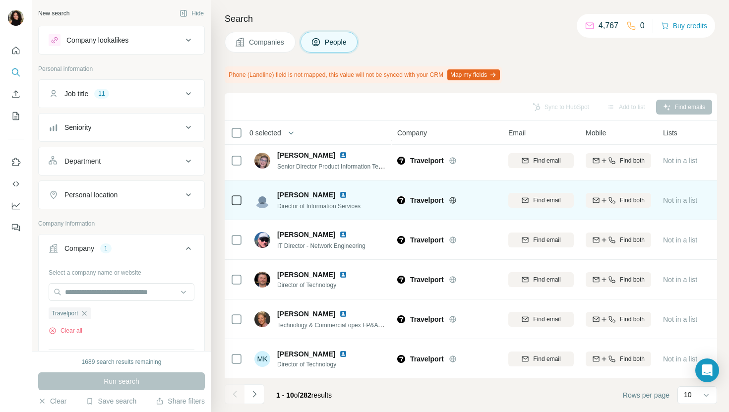
click at [339, 191] on img at bounding box center [343, 195] width 8 height 8
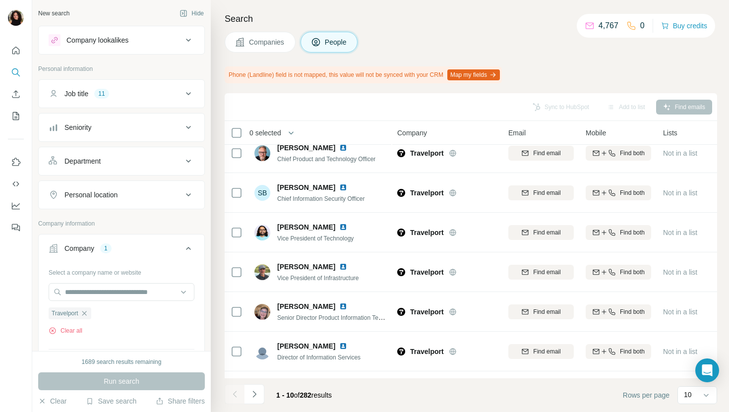
scroll to position [0, 0]
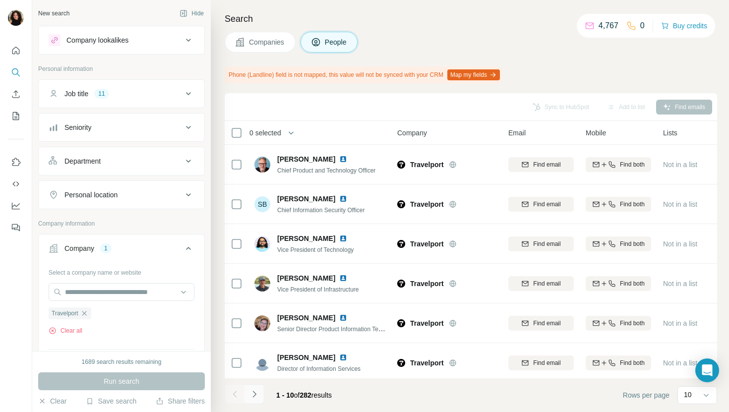
click at [253, 392] on icon "Navigate to next page" at bounding box center [253, 394] width 3 height 6
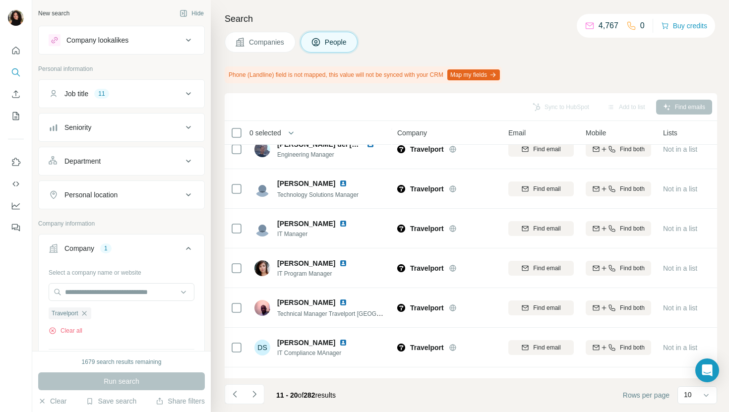
scroll to position [163, 0]
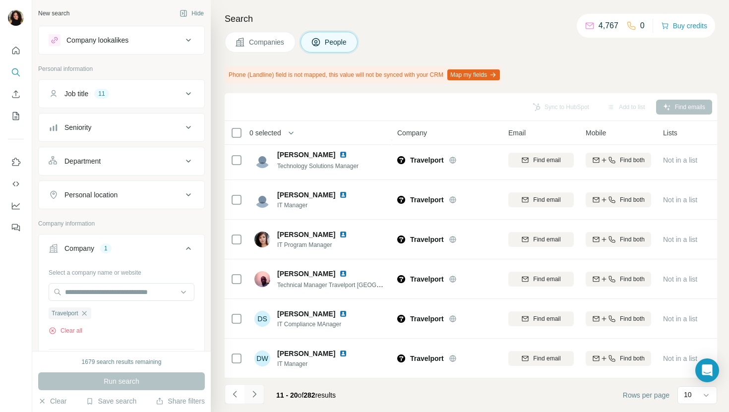
click at [257, 395] on icon "Navigate to next page" at bounding box center [254, 394] width 10 height 10
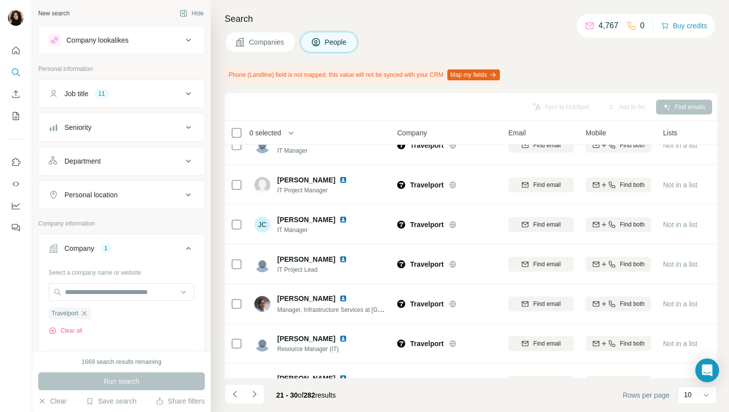
scroll to position [74, 0]
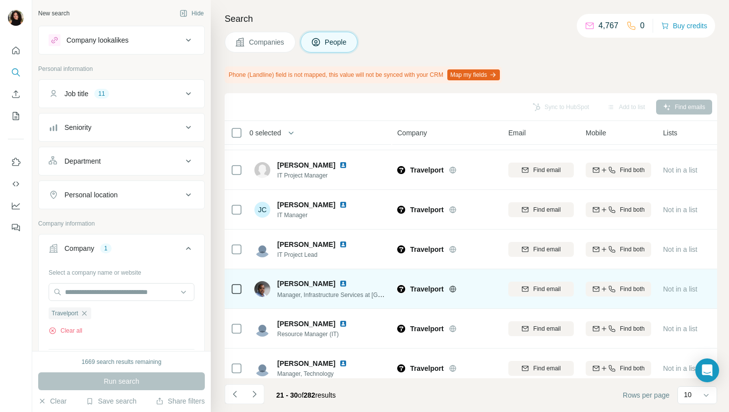
click at [339, 284] on img at bounding box center [343, 284] width 8 height 8
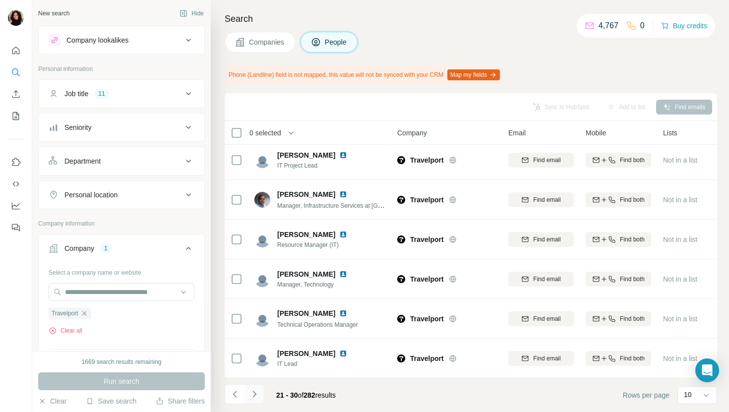
click at [260, 397] on button "Navigate to next page" at bounding box center [254, 394] width 20 height 20
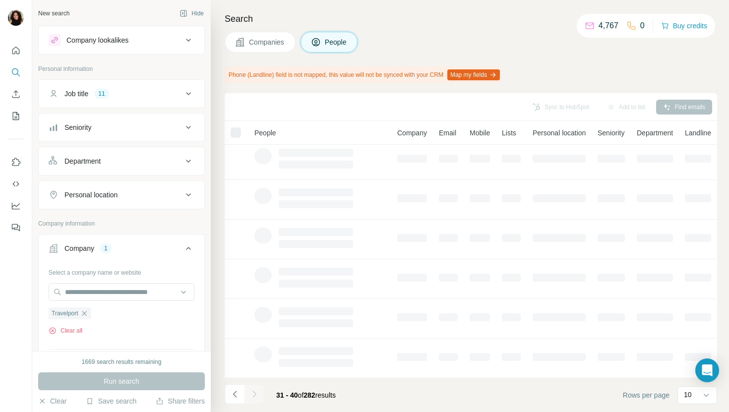
scroll to position [0, 0]
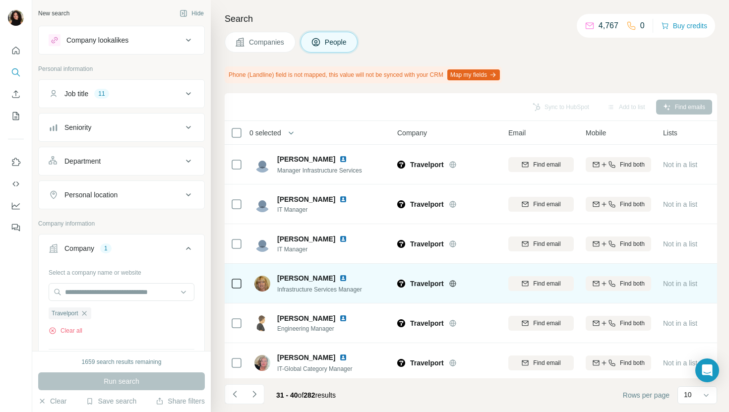
click at [339, 278] on img at bounding box center [343, 278] width 8 height 8
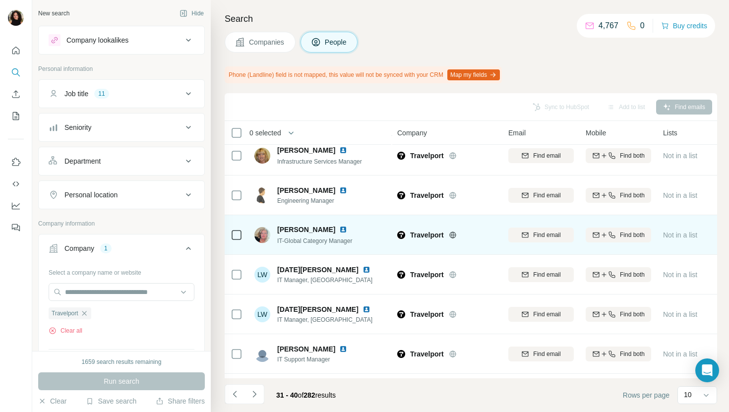
scroll to position [163, 0]
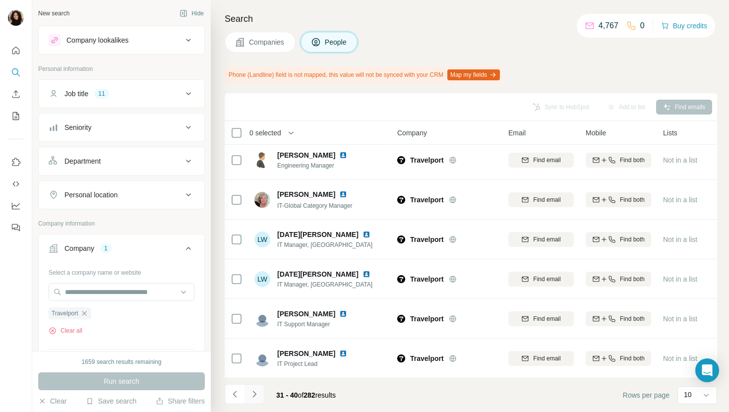
click at [246, 390] on button "Navigate to next page" at bounding box center [254, 394] width 20 height 20
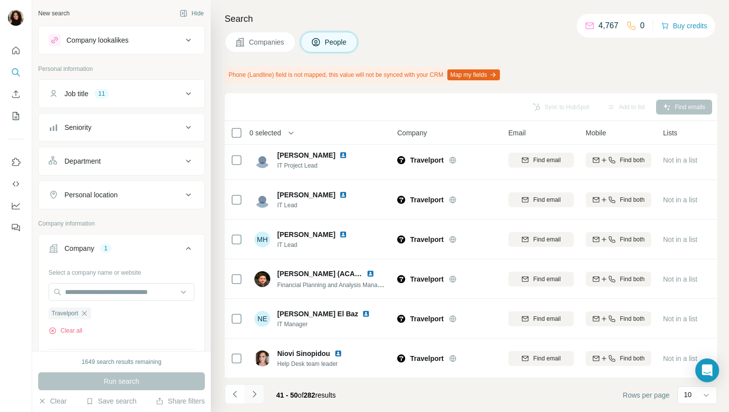
click at [249, 403] on button "Navigate to next page" at bounding box center [254, 394] width 20 height 20
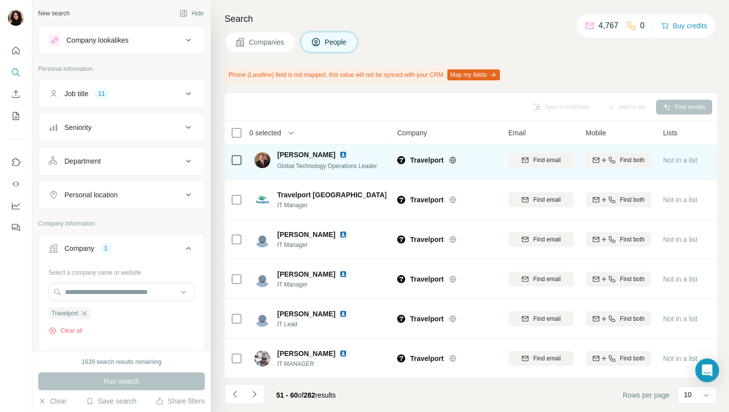
click at [339, 153] on img at bounding box center [343, 155] width 8 height 8
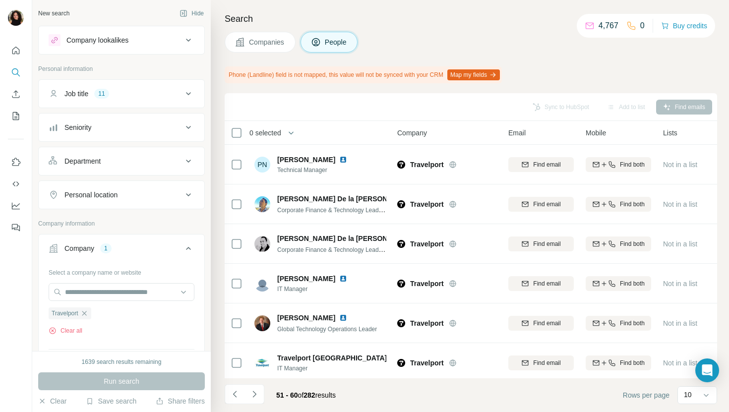
click at [265, 37] on span "Companies" at bounding box center [267, 42] width 36 height 10
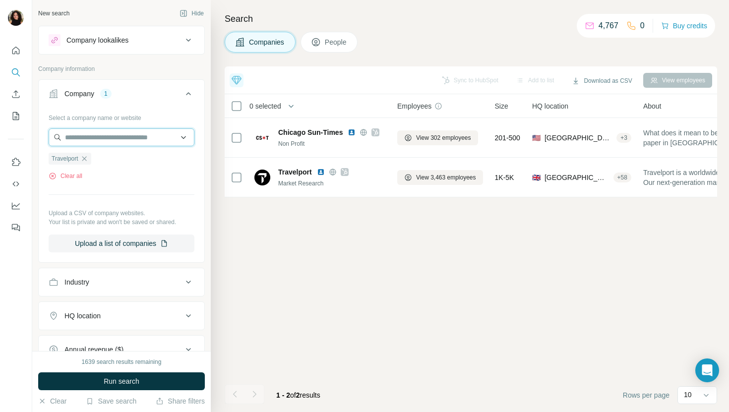
click at [115, 132] on input "text" at bounding box center [122, 137] width 146 height 18
paste input "**********"
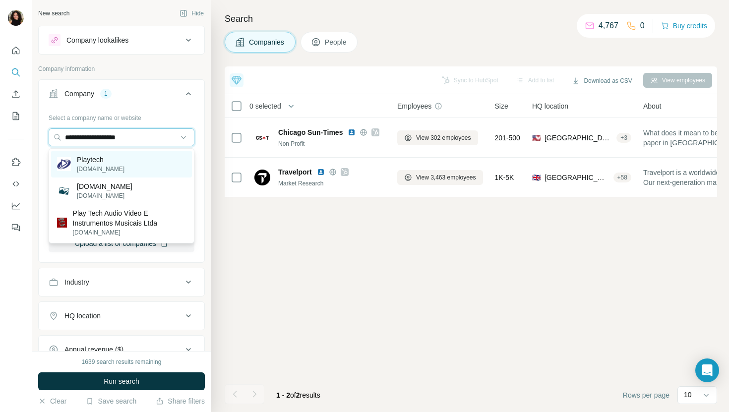
type input "**********"
click at [121, 157] on div "Playtech [DOMAIN_NAME]" at bounding box center [121, 164] width 141 height 27
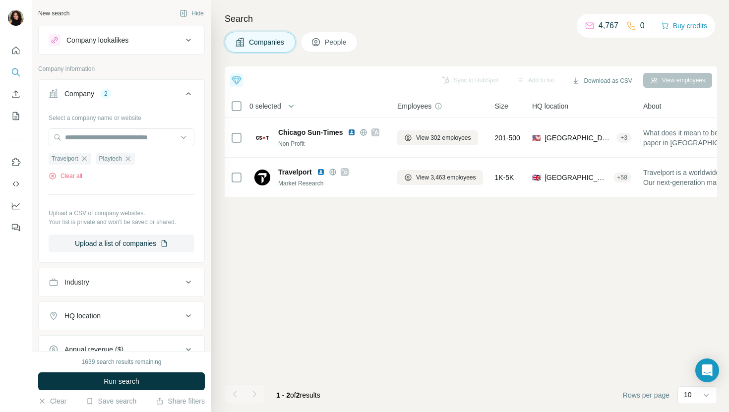
click at [99, 379] on button "Run search" at bounding box center [121, 381] width 167 height 18
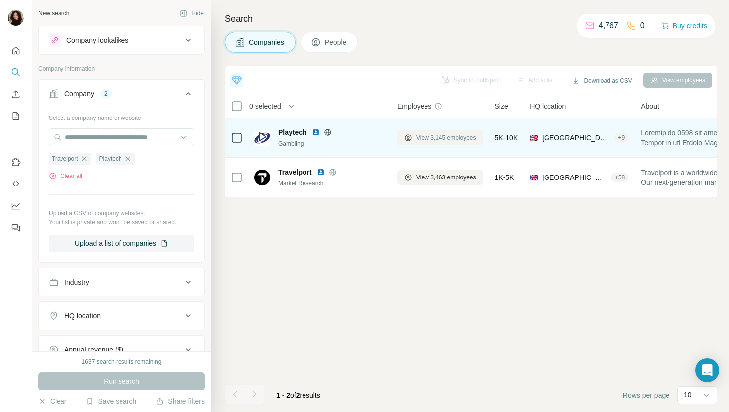
click at [447, 137] on span "View 3,145 employees" at bounding box center [446, 137] width 60 height 9
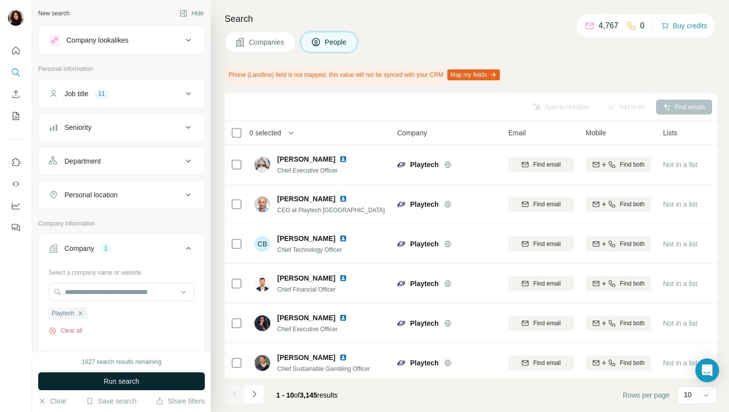
click at [193, 380] on button "Run search" at bounding box center [121, 381] width 167 height 18
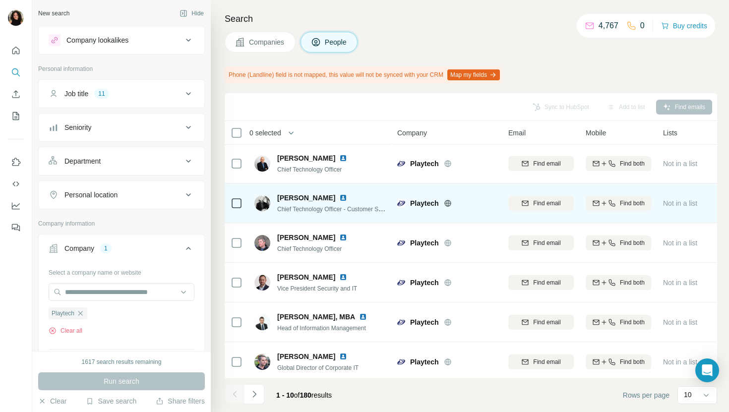
scroll to position [53, 0]
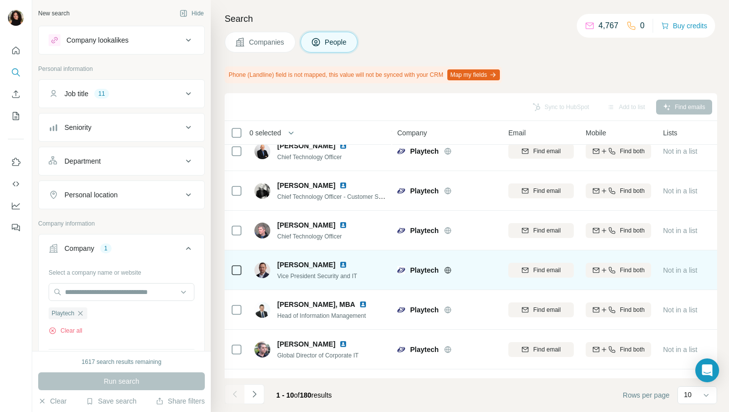
click at [339, 261] on img at bounding box center [343, 265] width 8 height 8
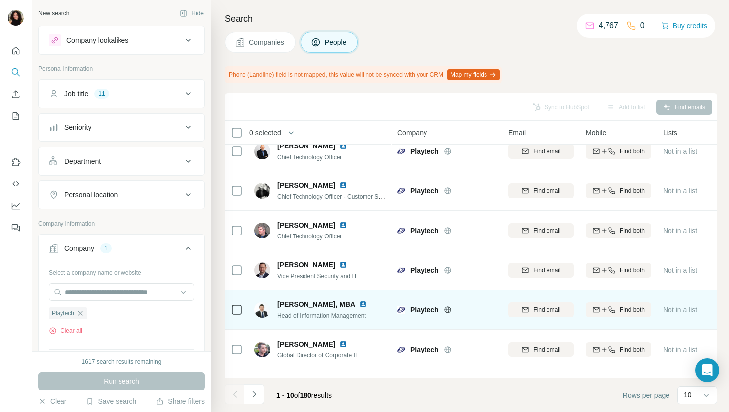
click at [367, 306] on img at bounding box center [363, 305] width 8 height 8
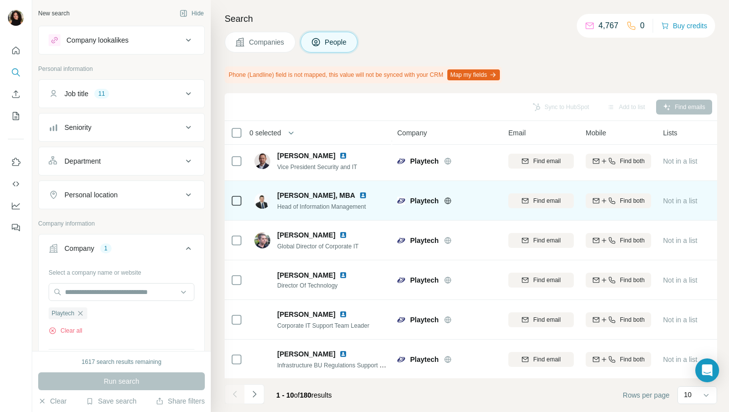
scroll to position [163, 0]
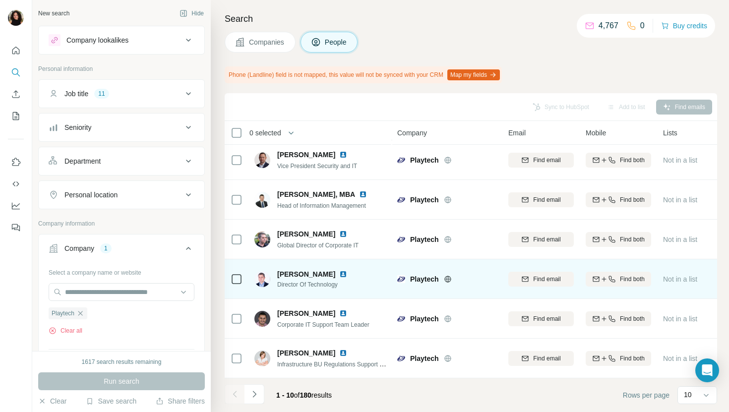
click at [343, 274] on img at bounding box center [343, 274] width 8 height 8
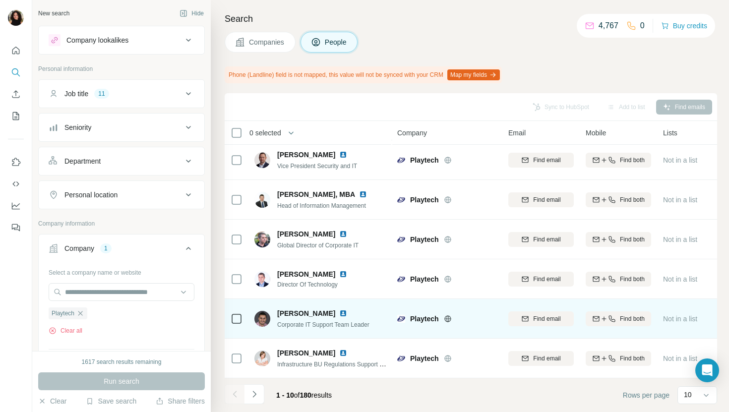
click at [339, 313] on img at bounding box center [343, 313] width 8 height 8
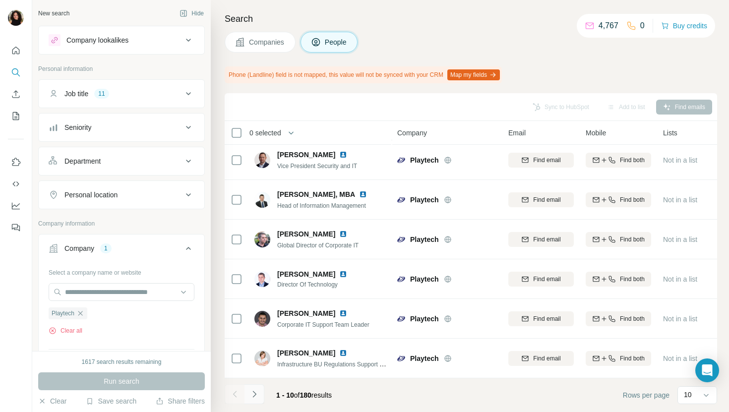
click at [260, 394] on button "Navigate to next page" at bounding box center [254, 394] width 20 height 20
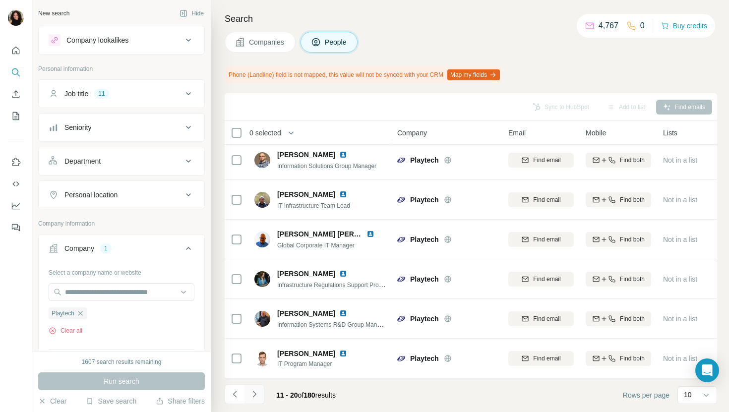
click at [258, 395] on icon "Navigate to next page" at bounding box center [254, 394] width 10 height 10
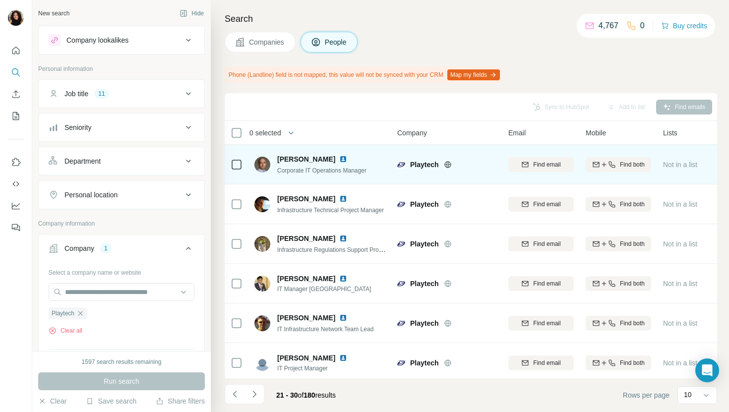
click at [339, 157] on img at bounding box center [343, 159] width 8 height 8
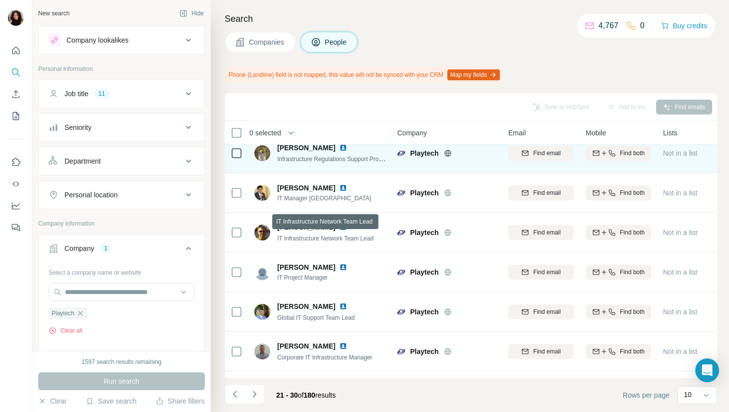
scroll to position [163, 0]
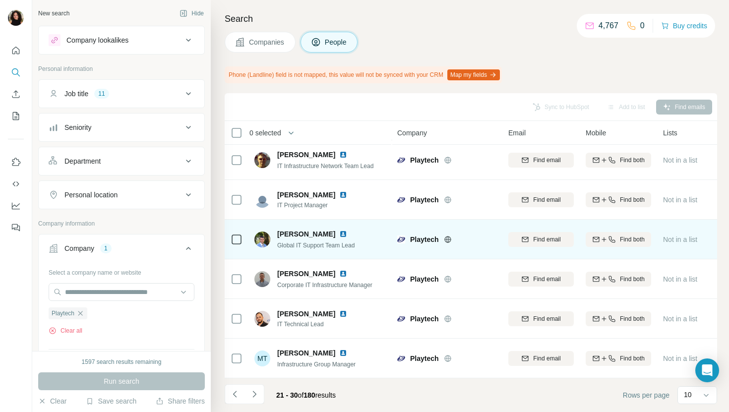
click at [339, 233] on img at bounding box center [343, 234] width 8 height 8
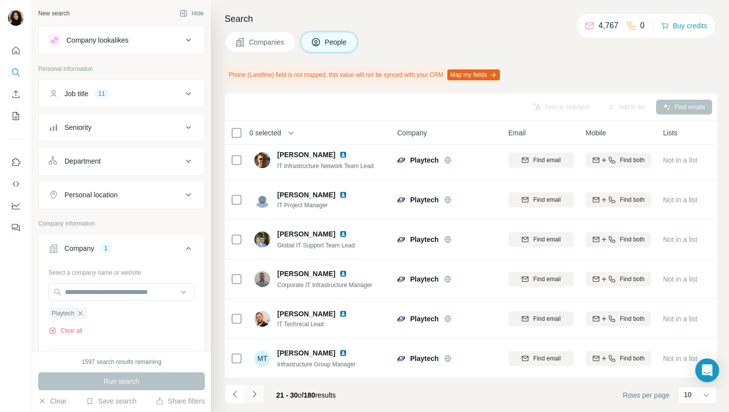
click at [252, 397] on icon "Navigate to next page" at bounding box center [254, 394] width 10 height 10
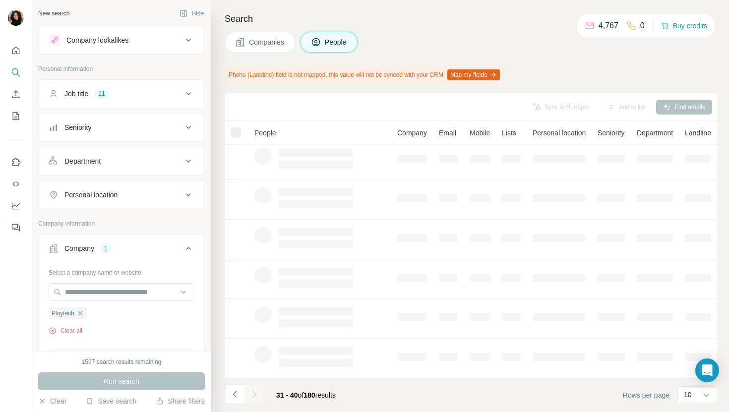
scroll to position [0, 0]
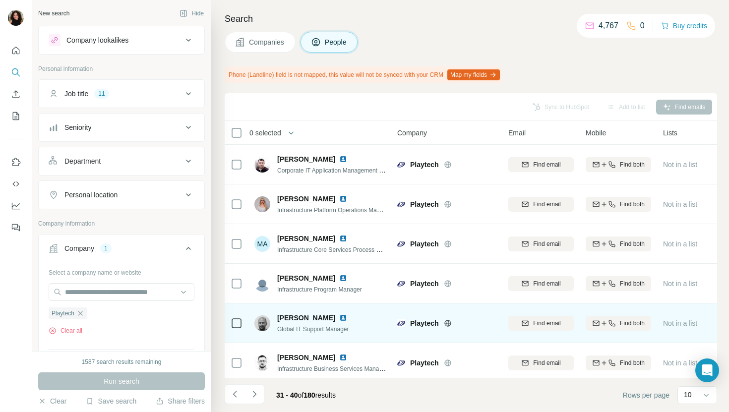
click at [339, 318] on div at bounding box center [349, 318] width 20 height 8
click at [339, 318] on img at bounding box center [343, 318] width 8 height 8
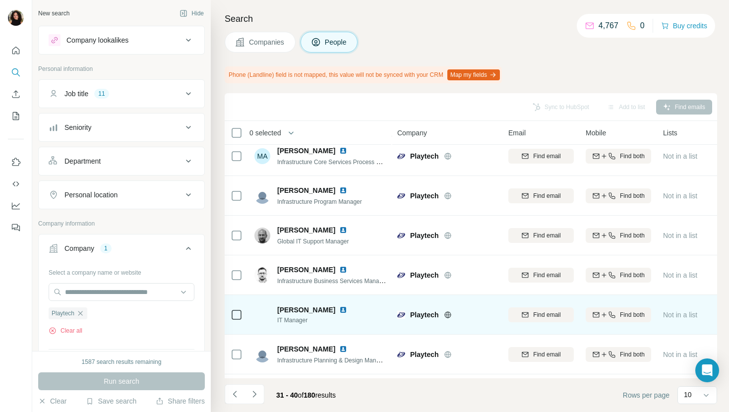
scroll to position [163, 0]
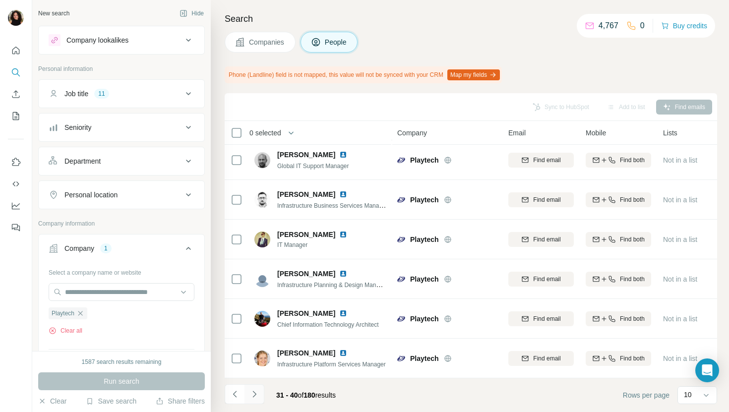
click at [258, 399] on icon "Navigate to next page" at bounding box center [254, 394] width 10 height 10
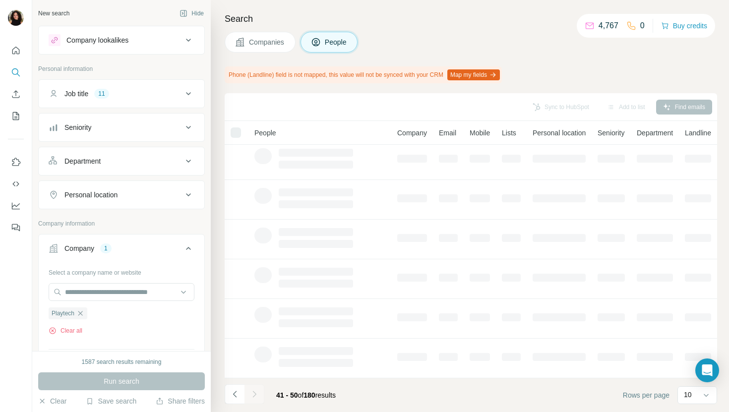
scroll to position [0, 0]
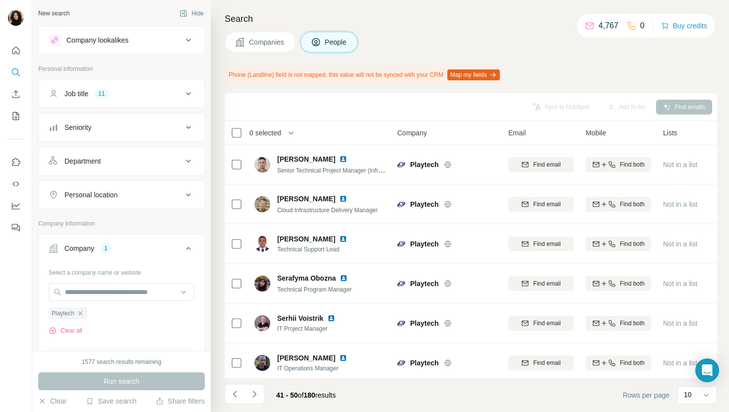
click at [463, 32] on div "Companies People" at bounding box center [471, 42] width 492 height 21
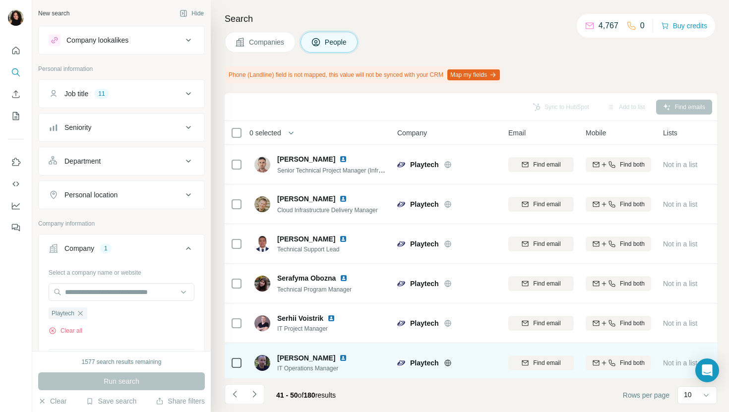
click at [343, 357] on img at bounding box center [343, 358] width 8 height 8
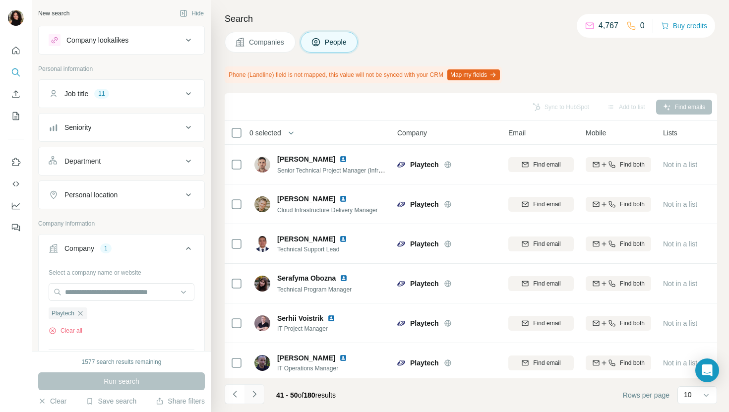
click at [255, 398] on icon "Navigate to next page" at bounding box center [254, 394] width 10 height 10
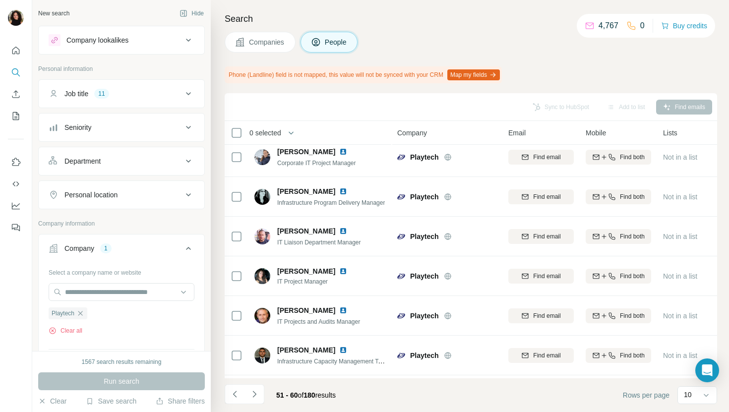
scroll to position [163, 0]
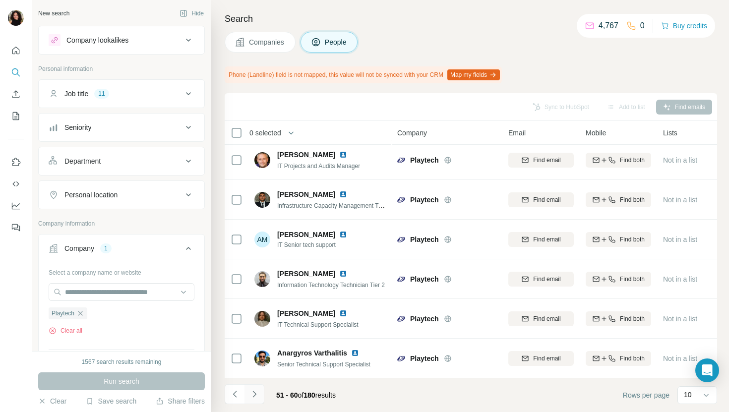
click at [254, 396] on icon "Navigate to next page" at bounding box center [254, 394] width 10 height 10
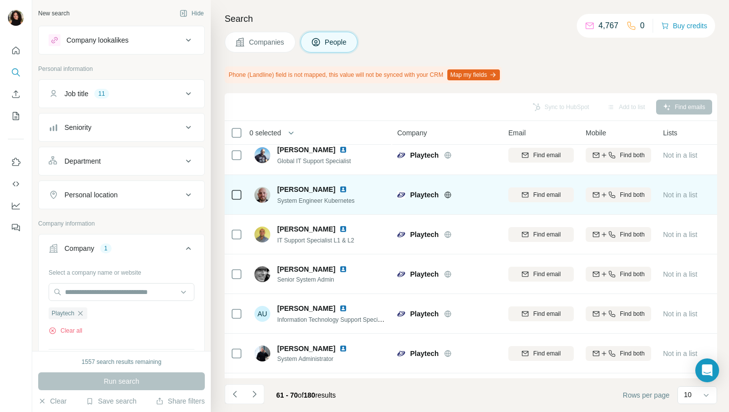
scroll to position [93, 0]
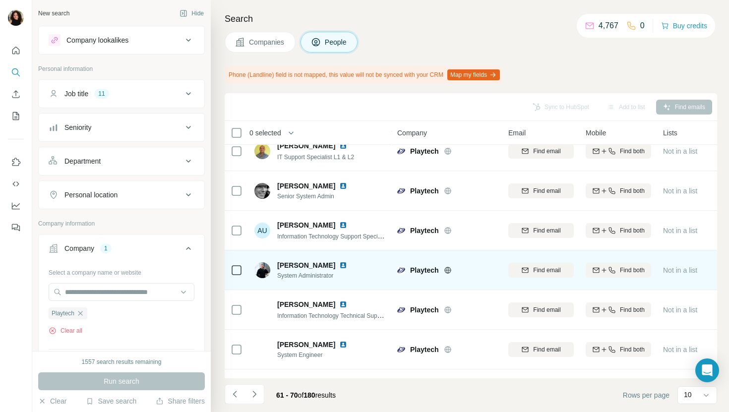
click at [347, 265] on img at bounding box center [343, 265] width 8 height 8
